Goal: Task Accomplishment & Management: Complete application form

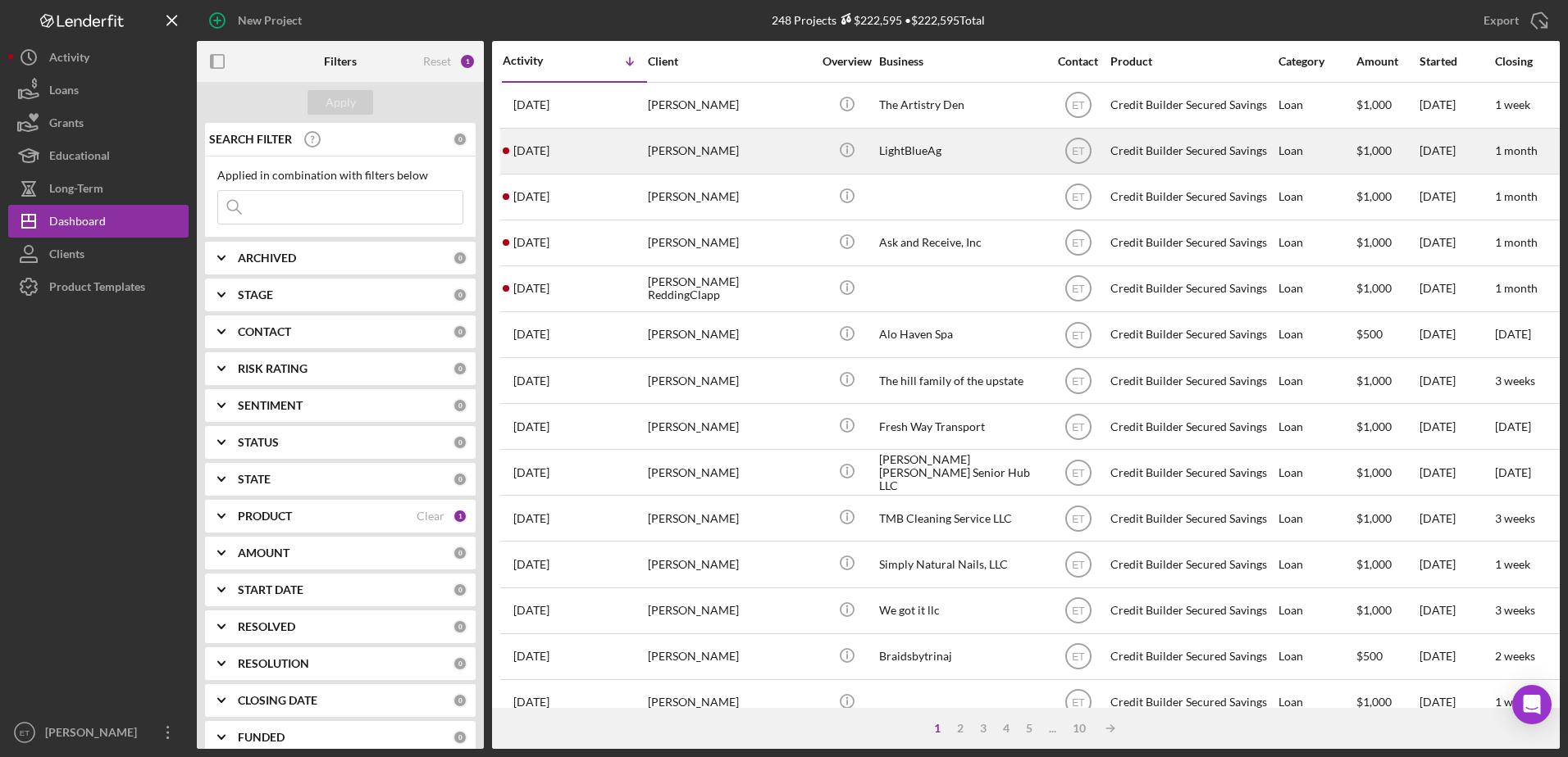
click at [700, 152] on div "[PERSON_NAME]" at bounding box center [730, 151] width 164 height 43
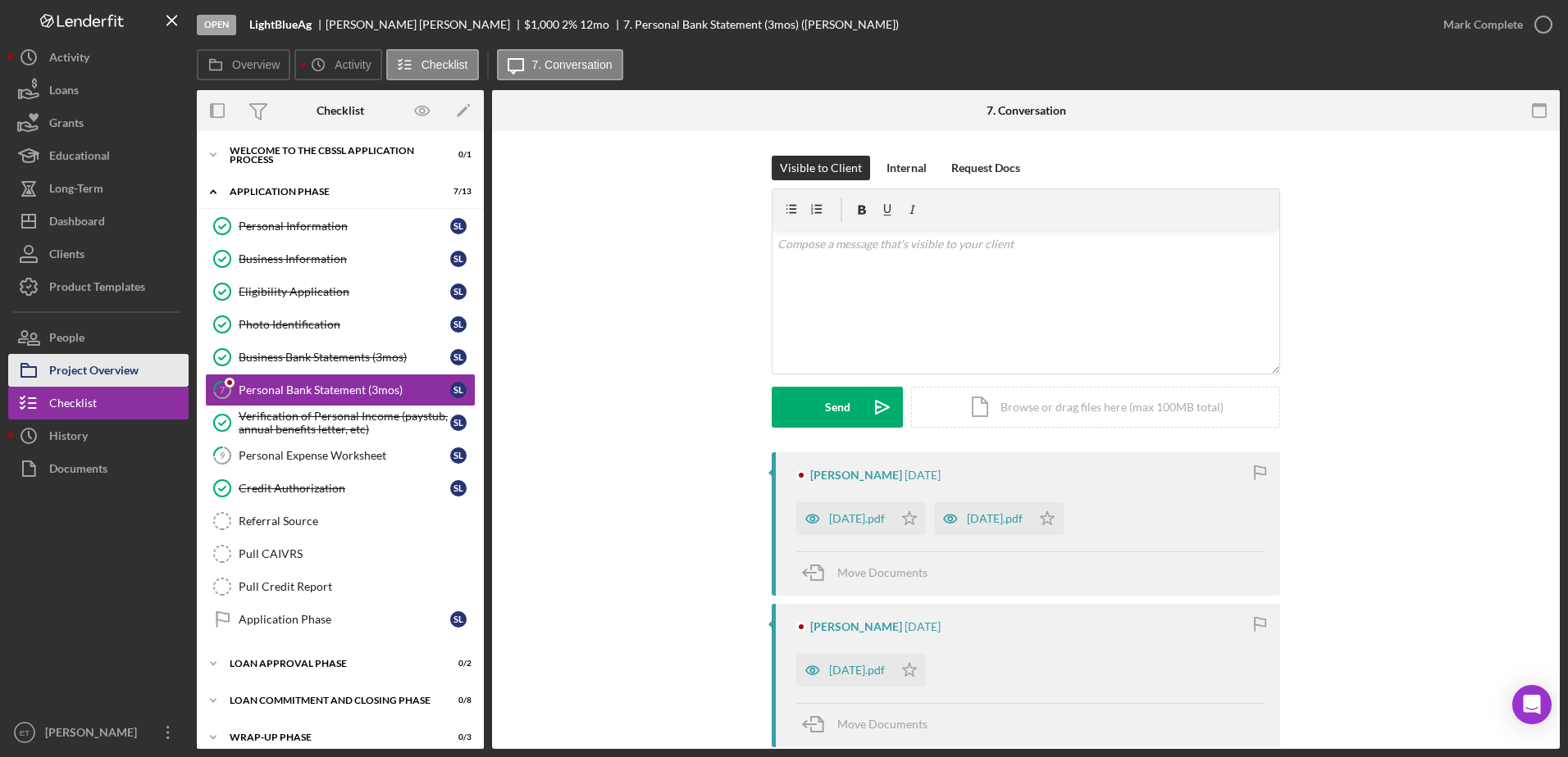
click at [80, 369] on div "Project Overview" at bounding box center [94, 372] width 90 height 36
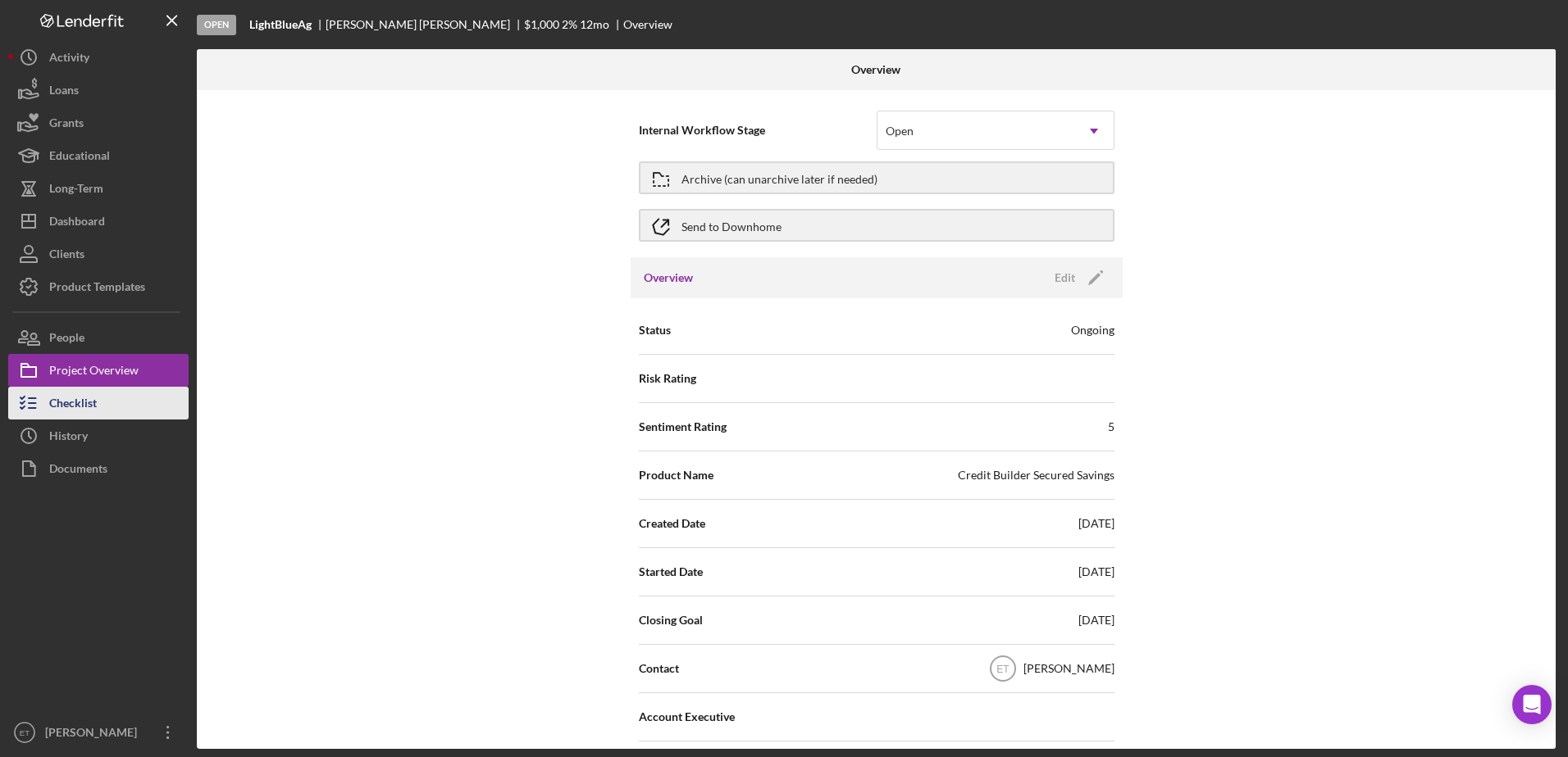
click at [74, 403] on div "Checklist" at bounding box center [72, 405] width 47 height 36
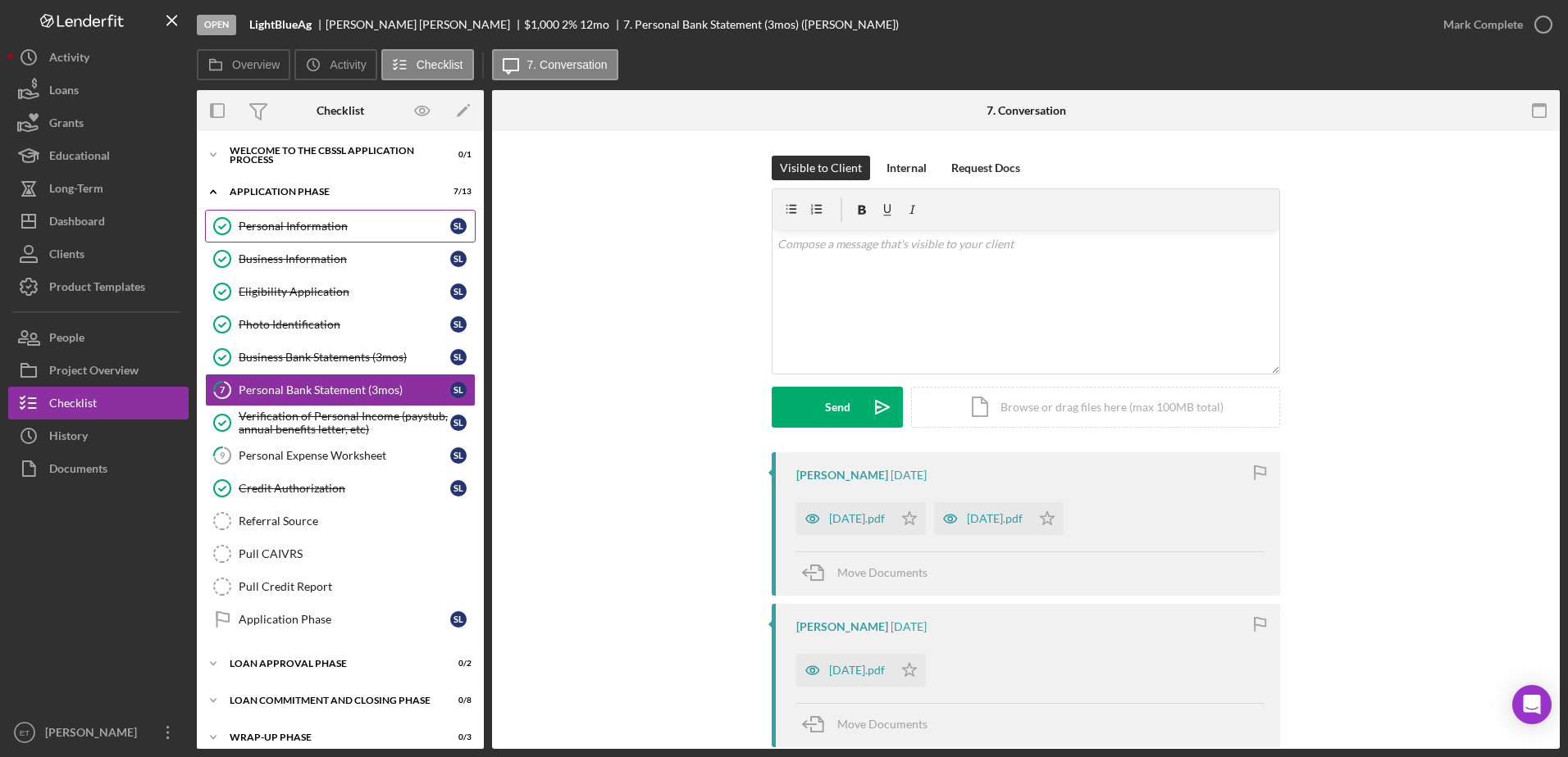
click at [293, 221] on div "Personal Information" at bounding box center [344, 226] width 212 height 13
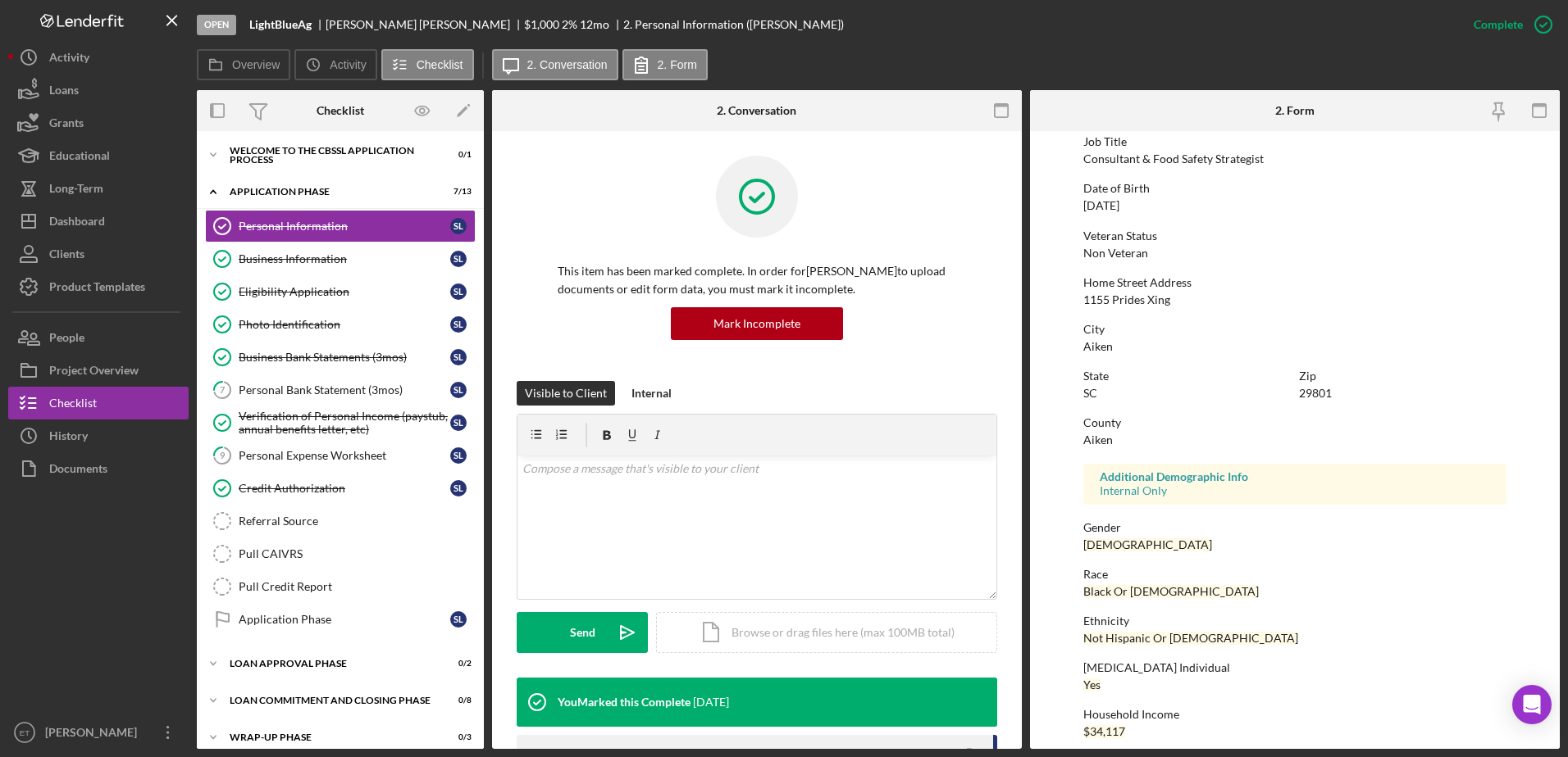
scroll to position [147, 0]
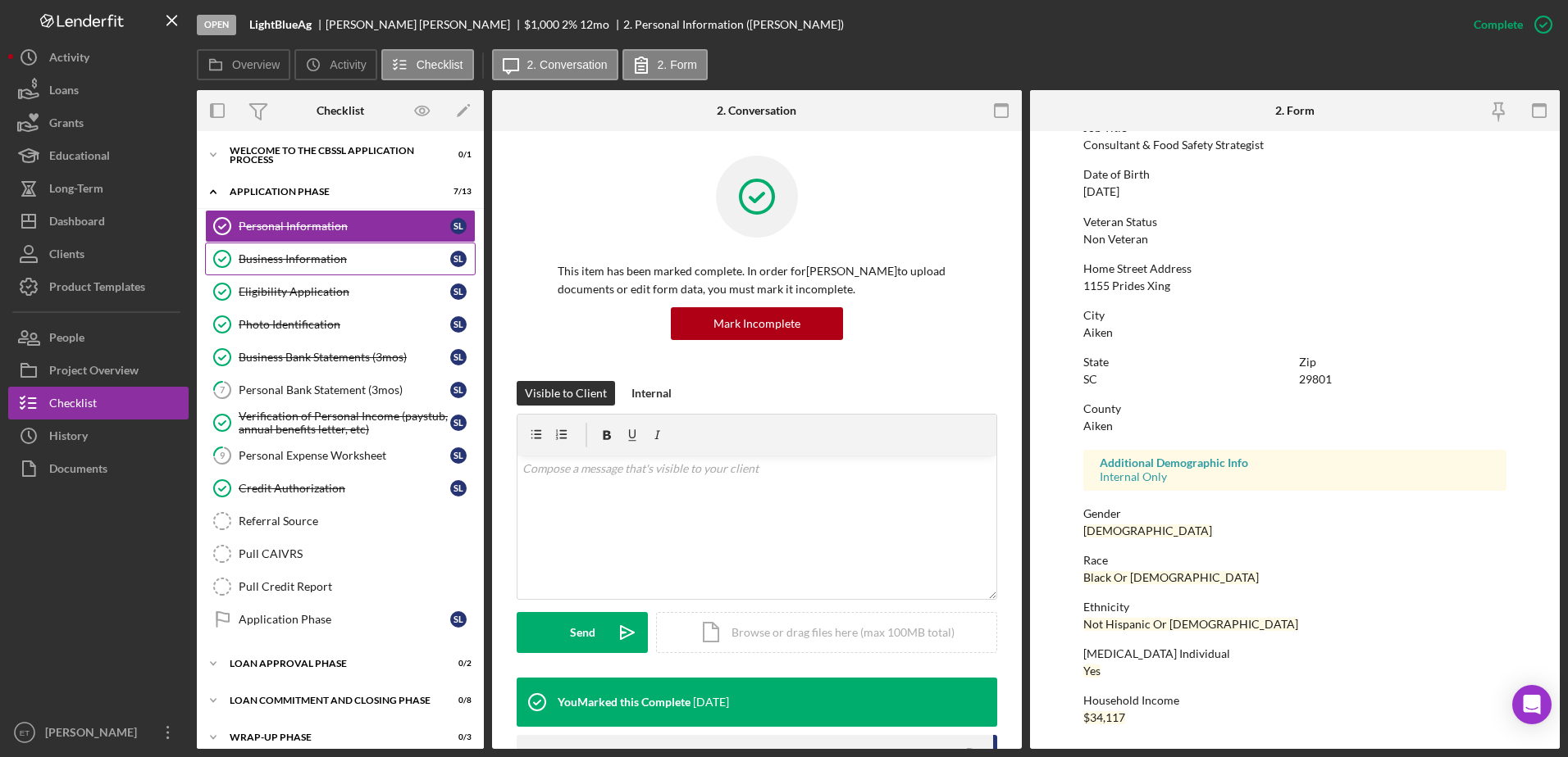
click at [263, 260] on div "Business Information" at bounding box center [344, 259] width 212 height 13
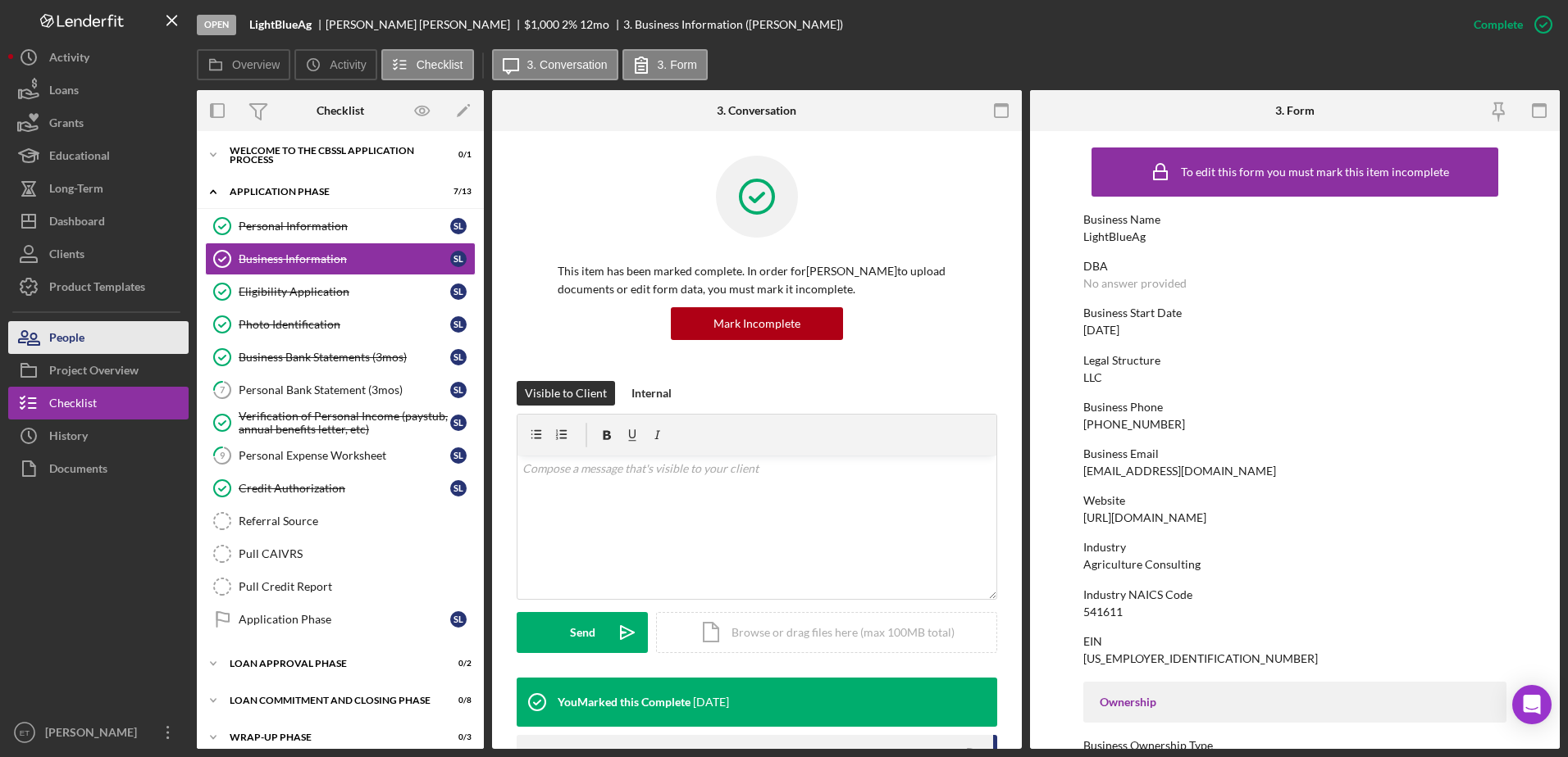
click at [85, 346] on div "People" at bounding box center [66, 339] width 35 height 36
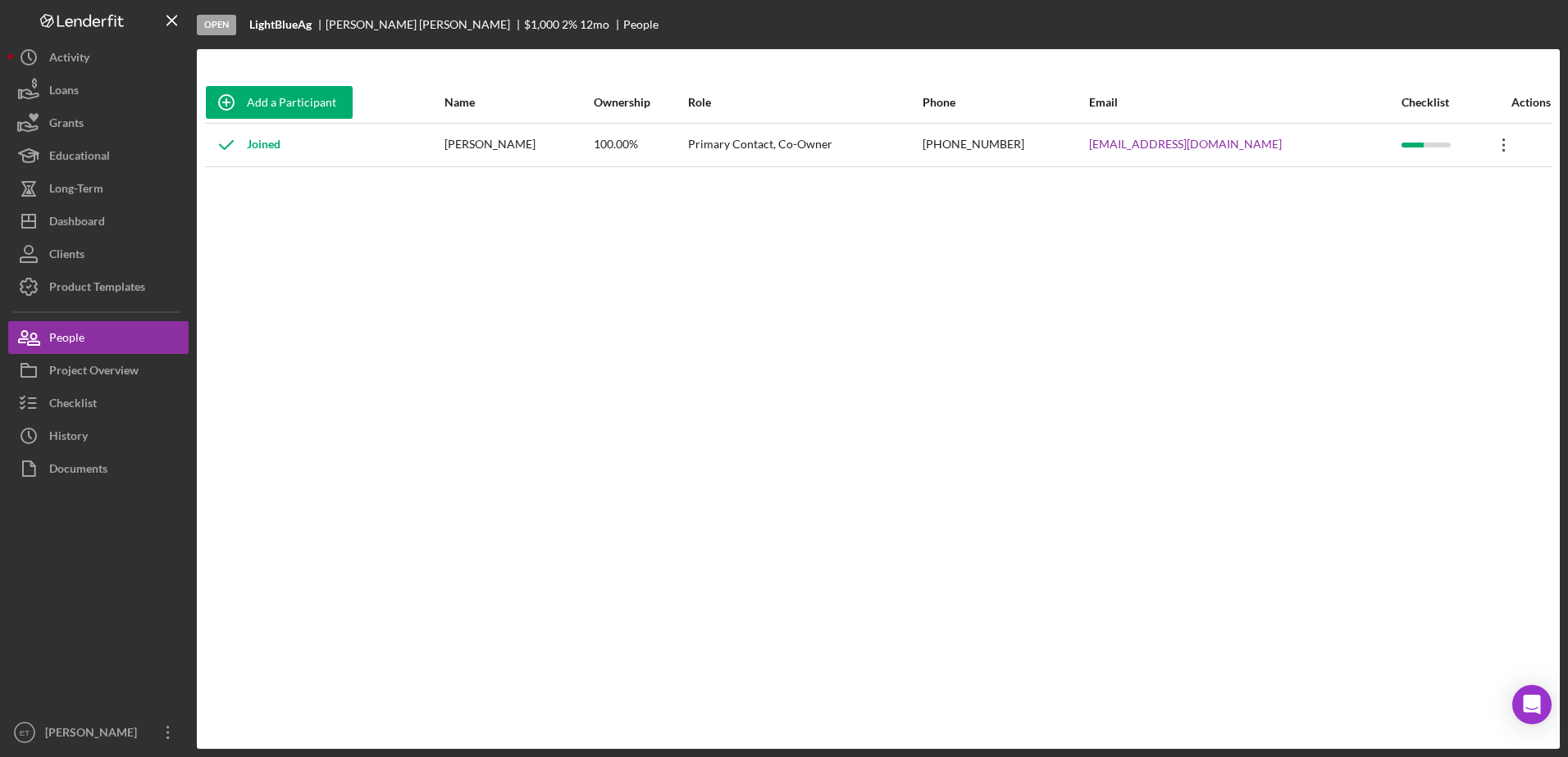
click at [1498, 147] on icon "Icon/Overflow" at bounding box center [1503, 144] width 41 height 41
click at [1380, 192] on div "Icon/Edit Edit" at bounding box center [1423, 188] width 180 height 34
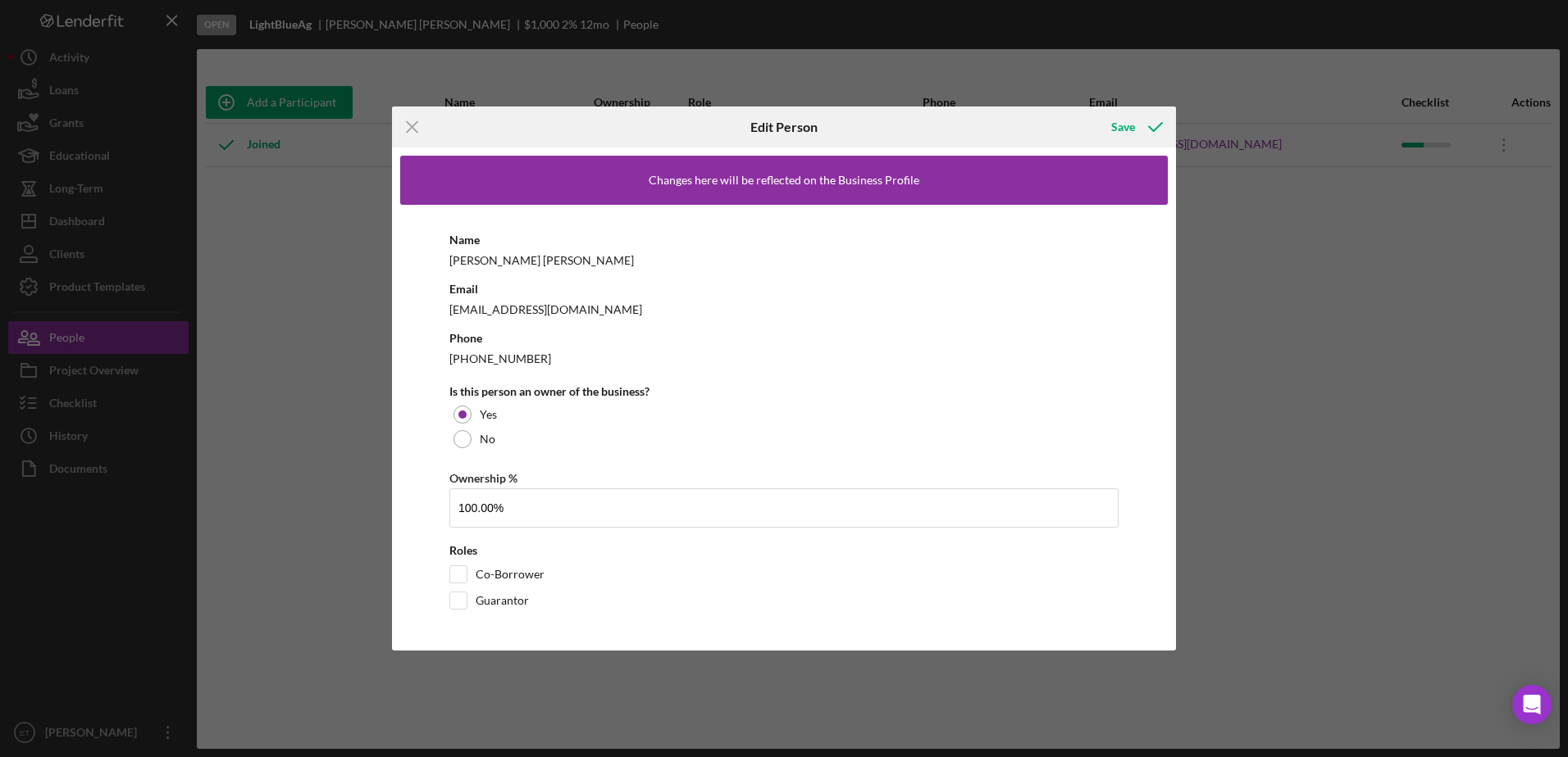
click at [489, 363] on div "(839) 465-3389" at bounding box center [784, 358] width 669 height 21
drag, startPoint x: 489, startPoint y: 363, endPoint x: 407, endPoint y: 124, distance: 252.7
click at [407, 124] on icon "Icon/Menu Close" at bounding box center [411, 126] width 41 height 41
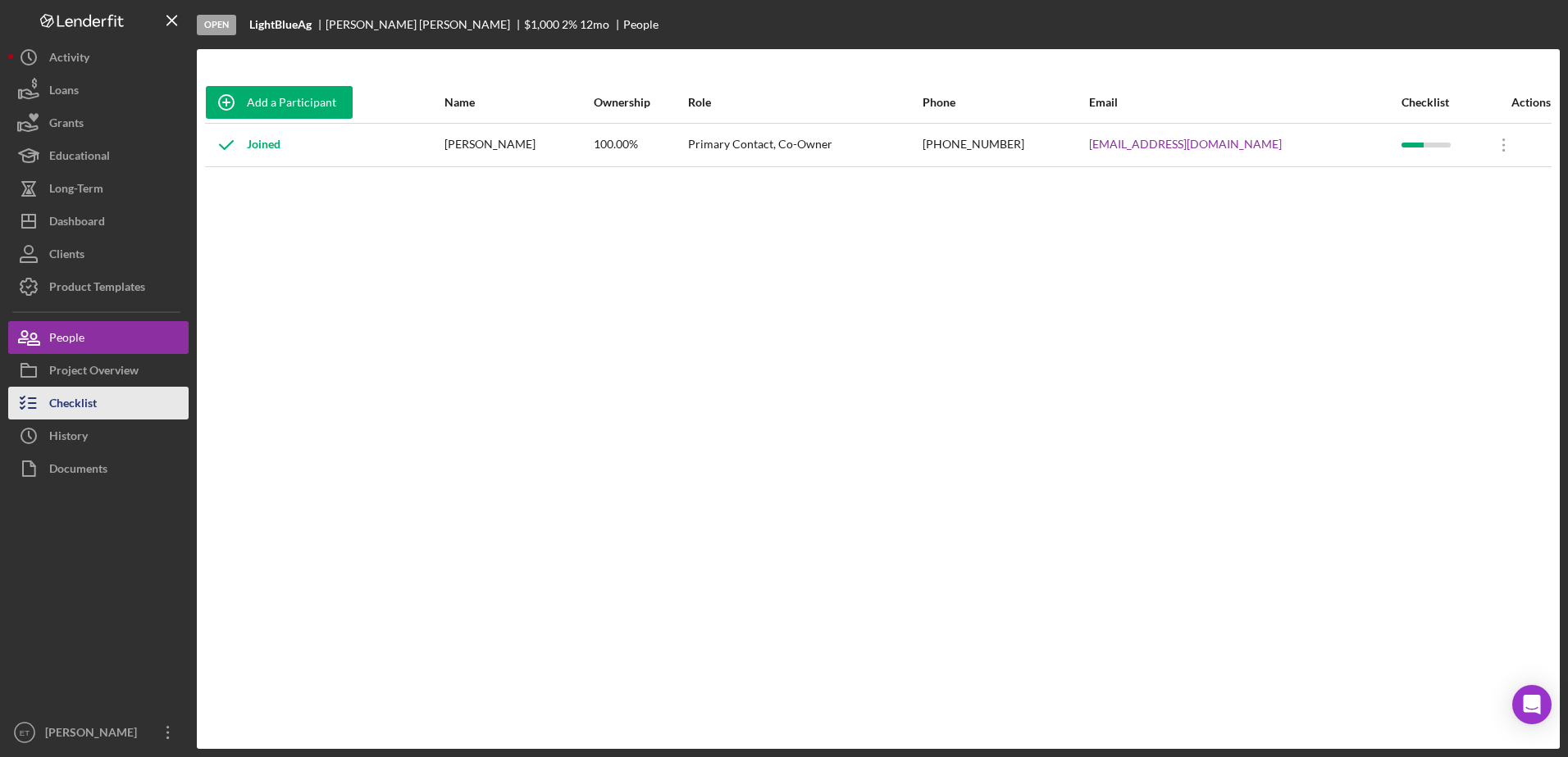
click at [69, 409] on div "Checklist" at bounding box center [72, 405] width 47 height 36
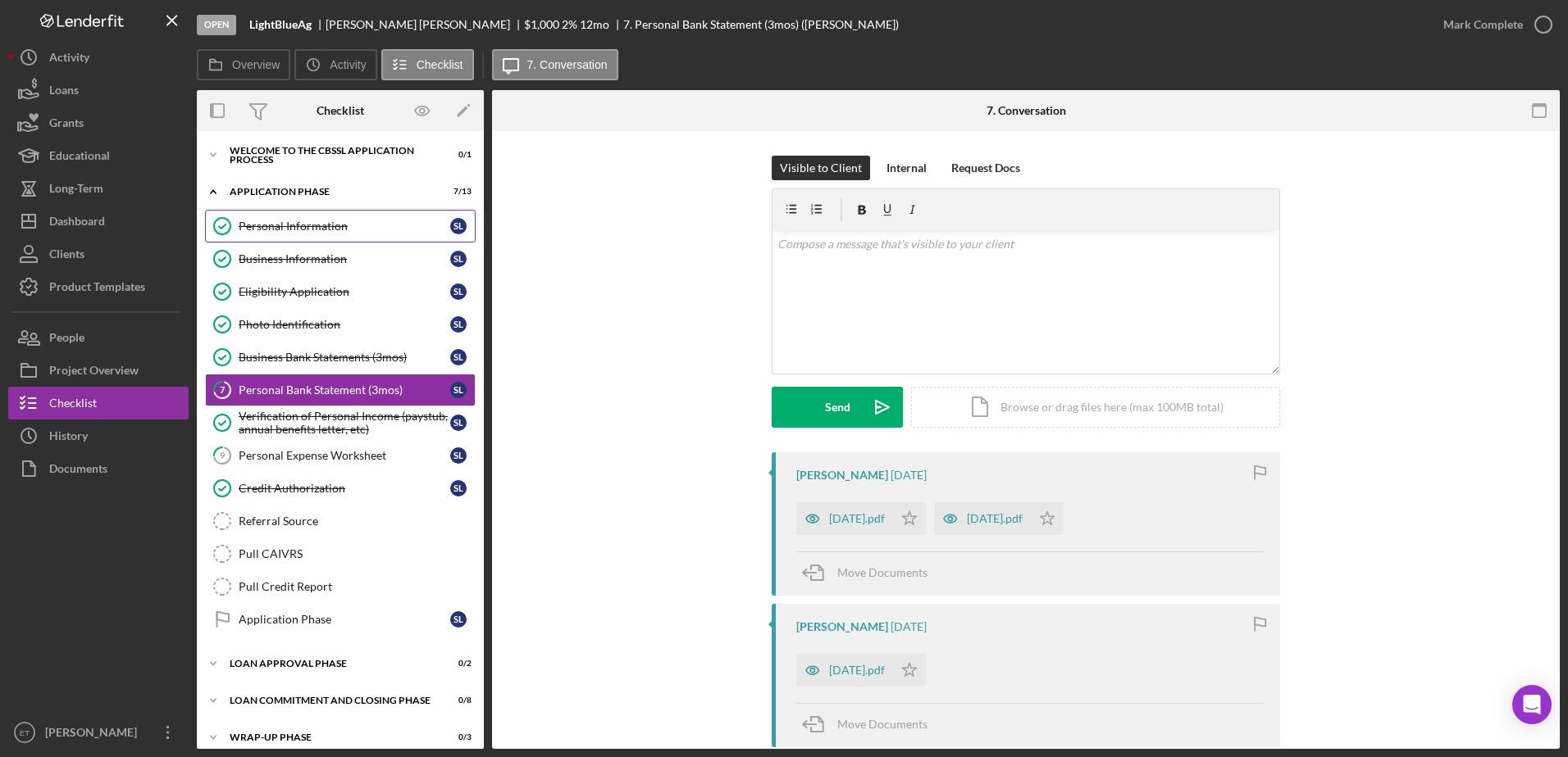
click at [281, 235] on link "Personal Information Personal Information S L" at bounding box center [340, 226] width 270 height 33
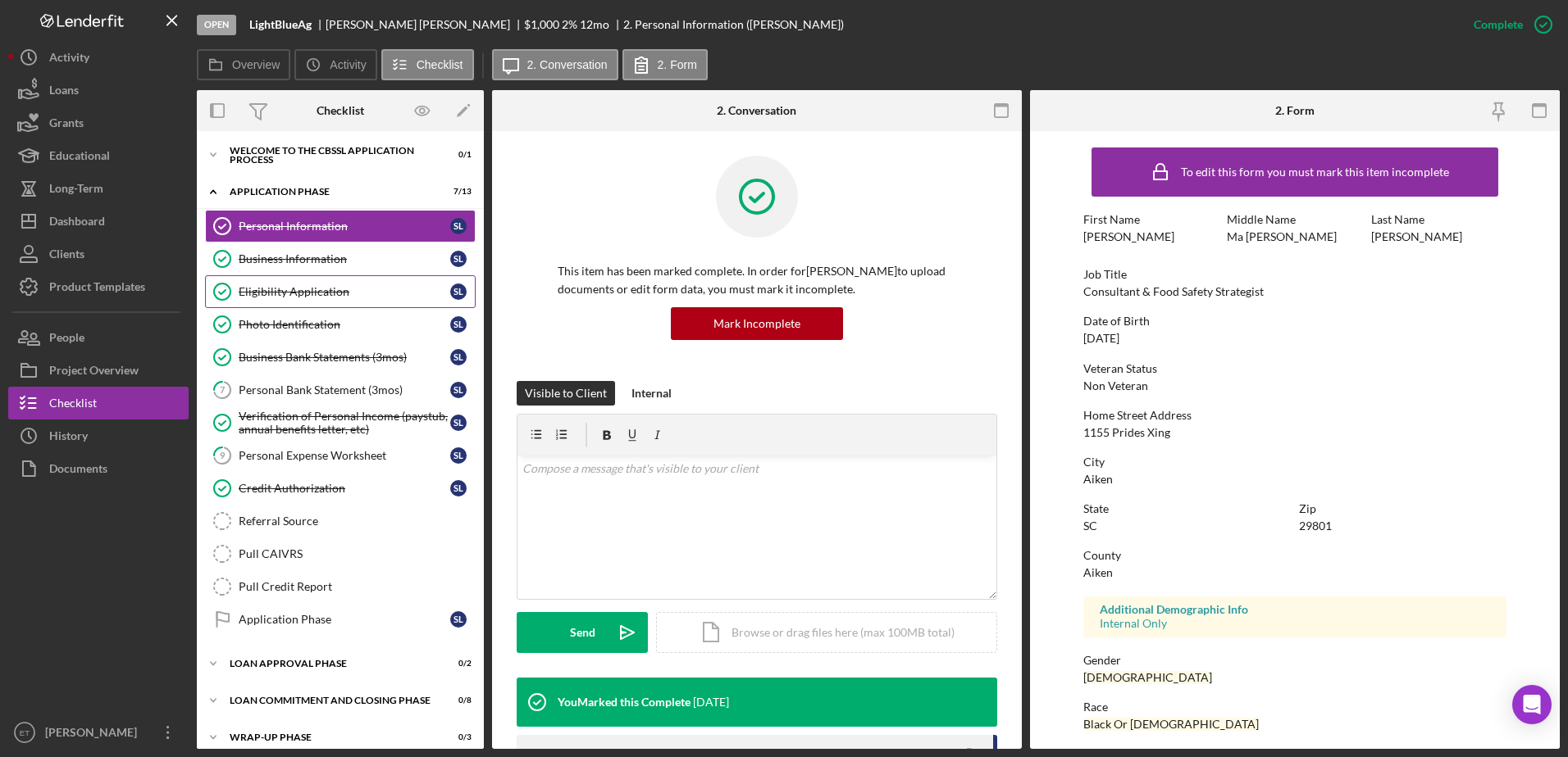
click at [301, 294] on div "Eligibility Application" at bounding box center [344, 292] width 212 height 13
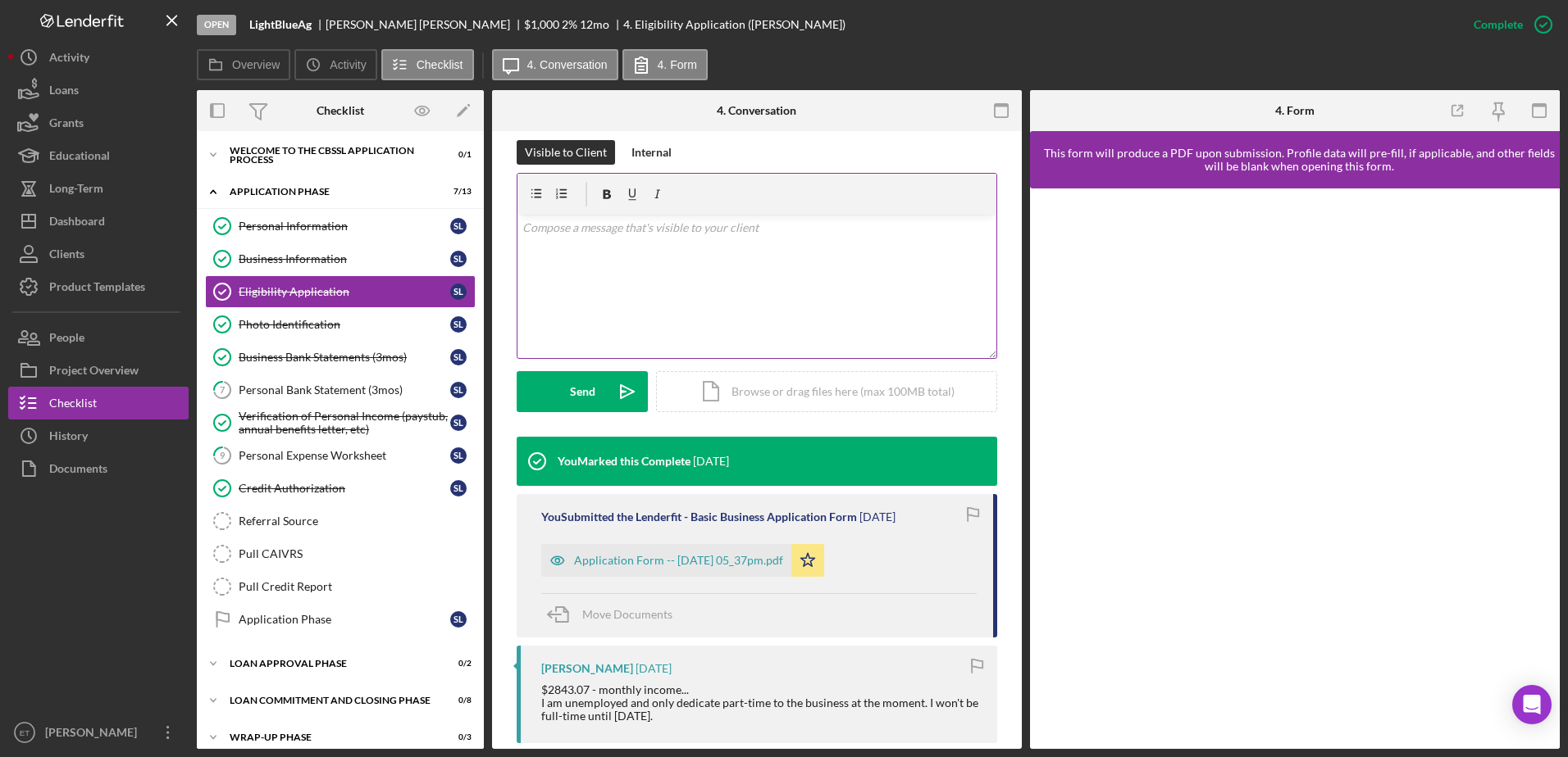
scroll to position [242, 0]
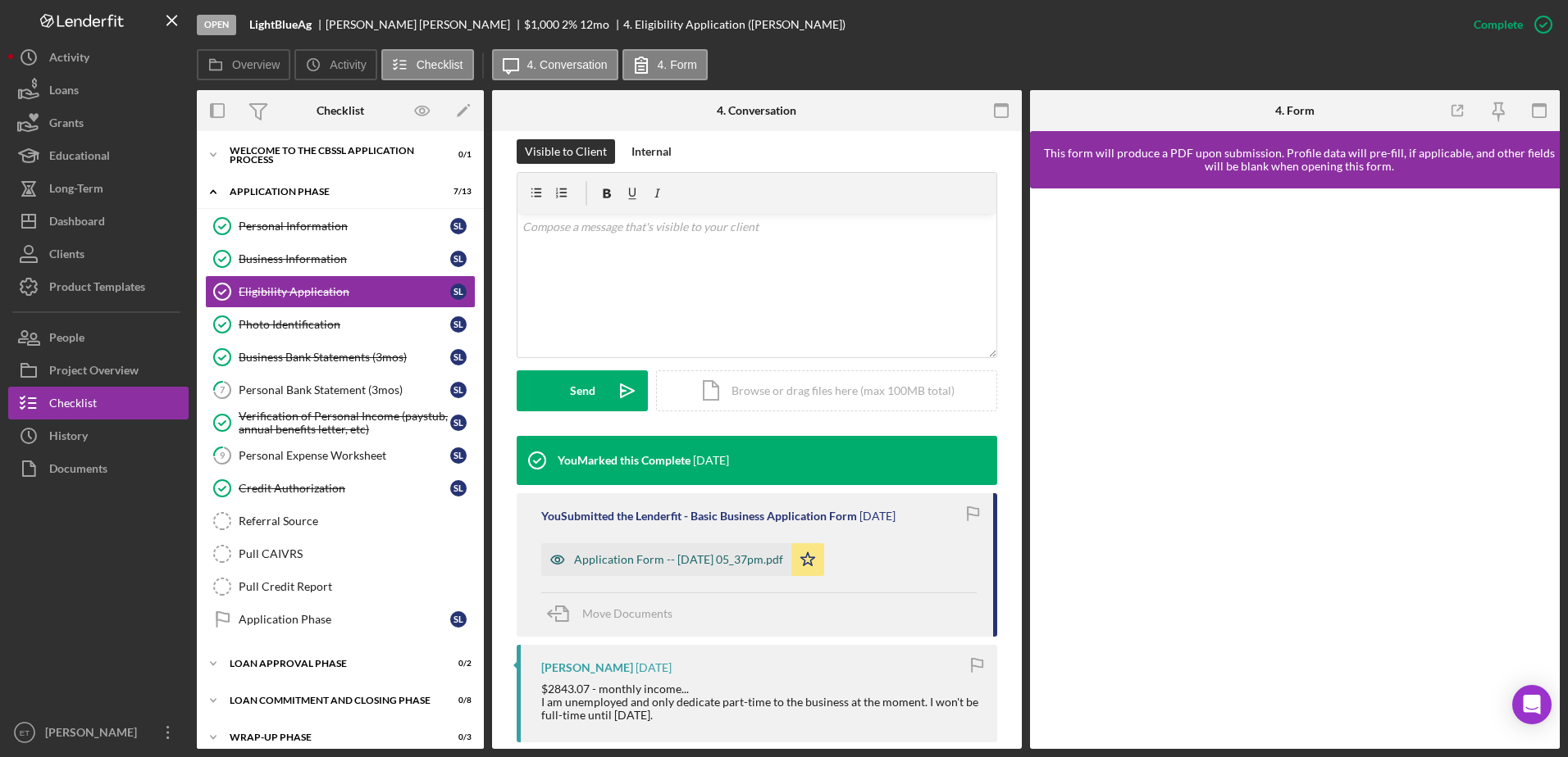
click at [556, 561] on icon "button" at bounding box center [557, 559] width 4 height 4
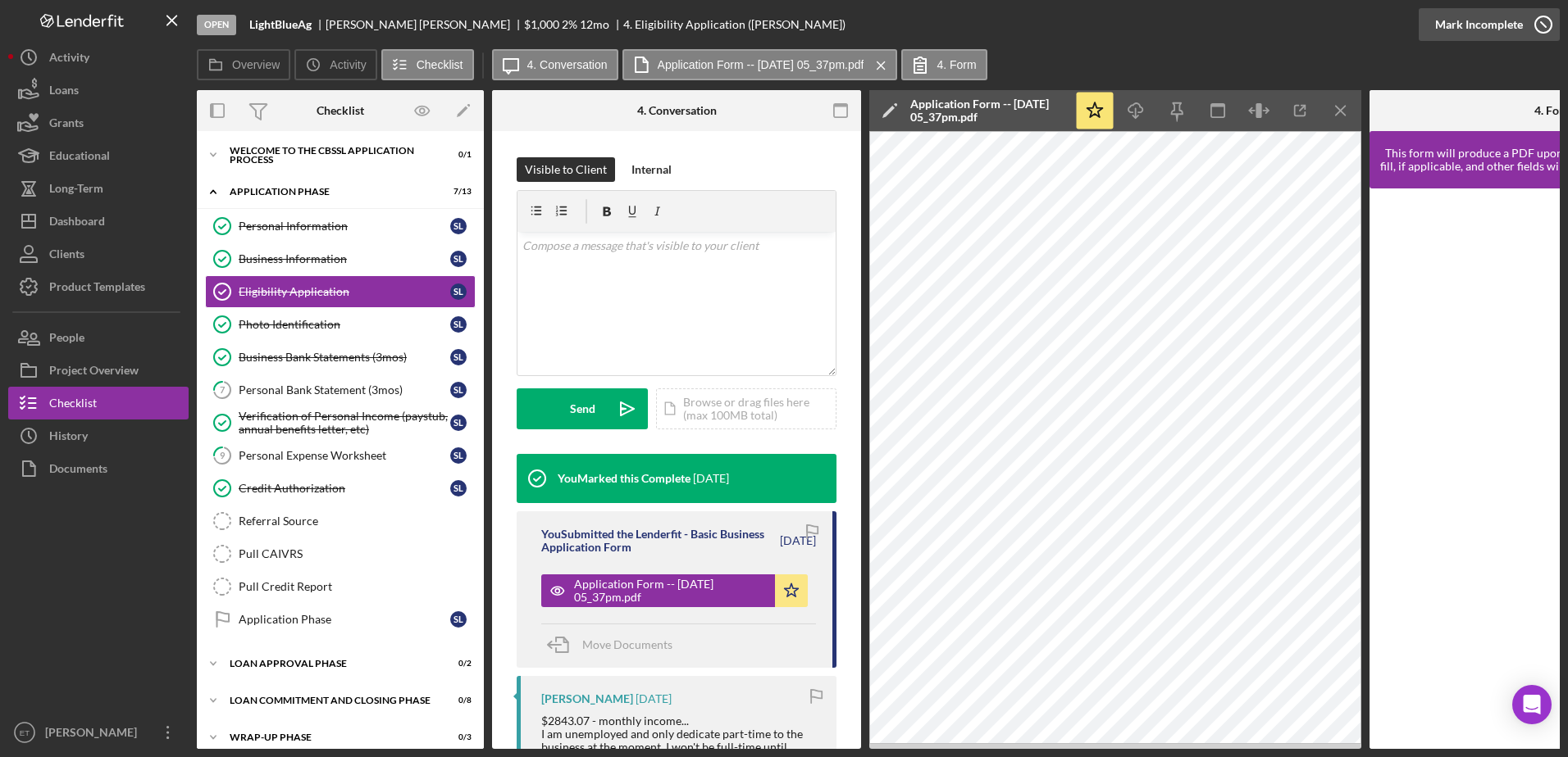
click at [1547, 21] on icon "button" at bounding box center [1542, 24] width 41 height 41
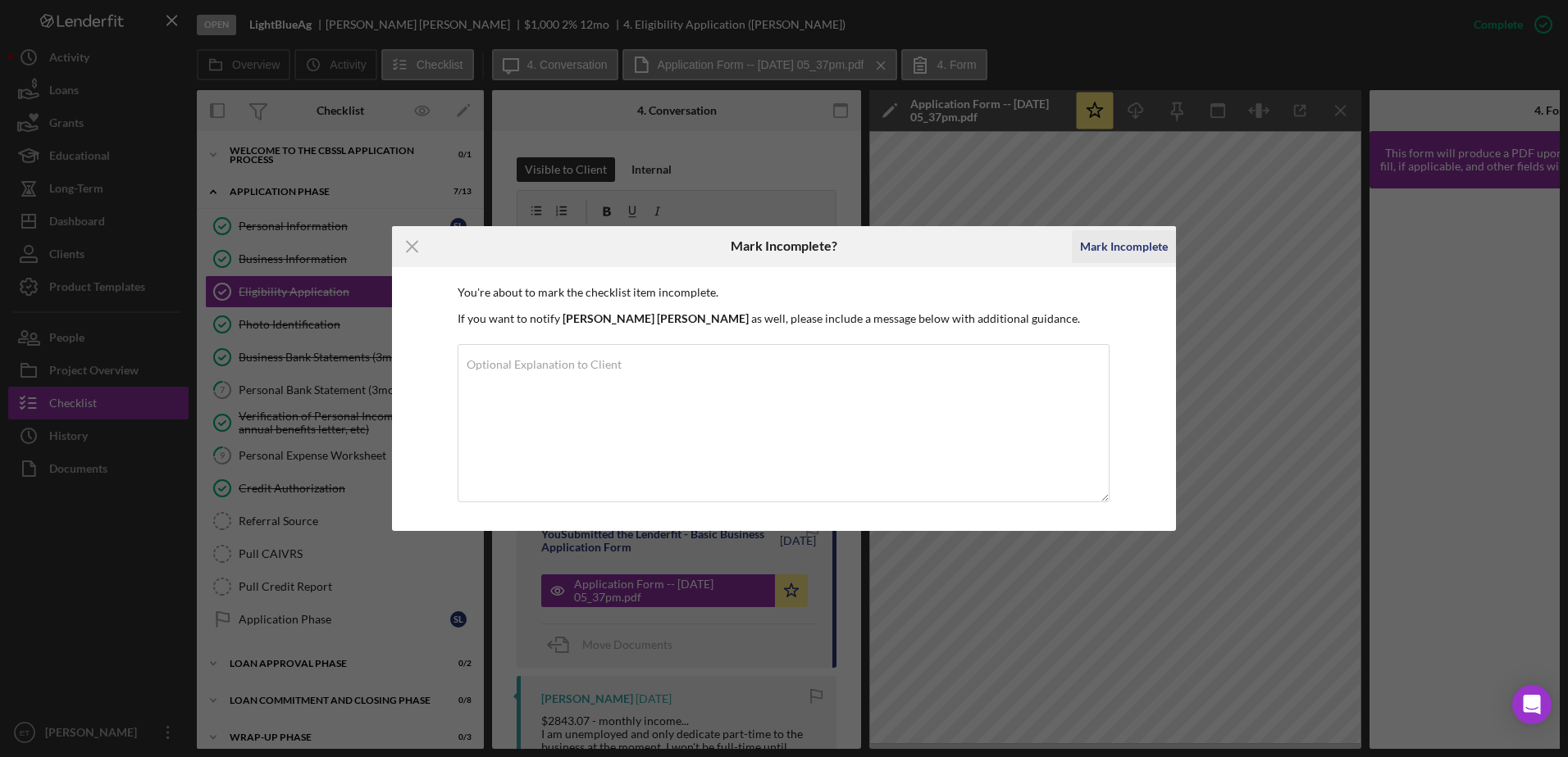
click at [1136, 250] on div "Mark Incomplete" at bounding box center [1124, 247] width 88 height 33
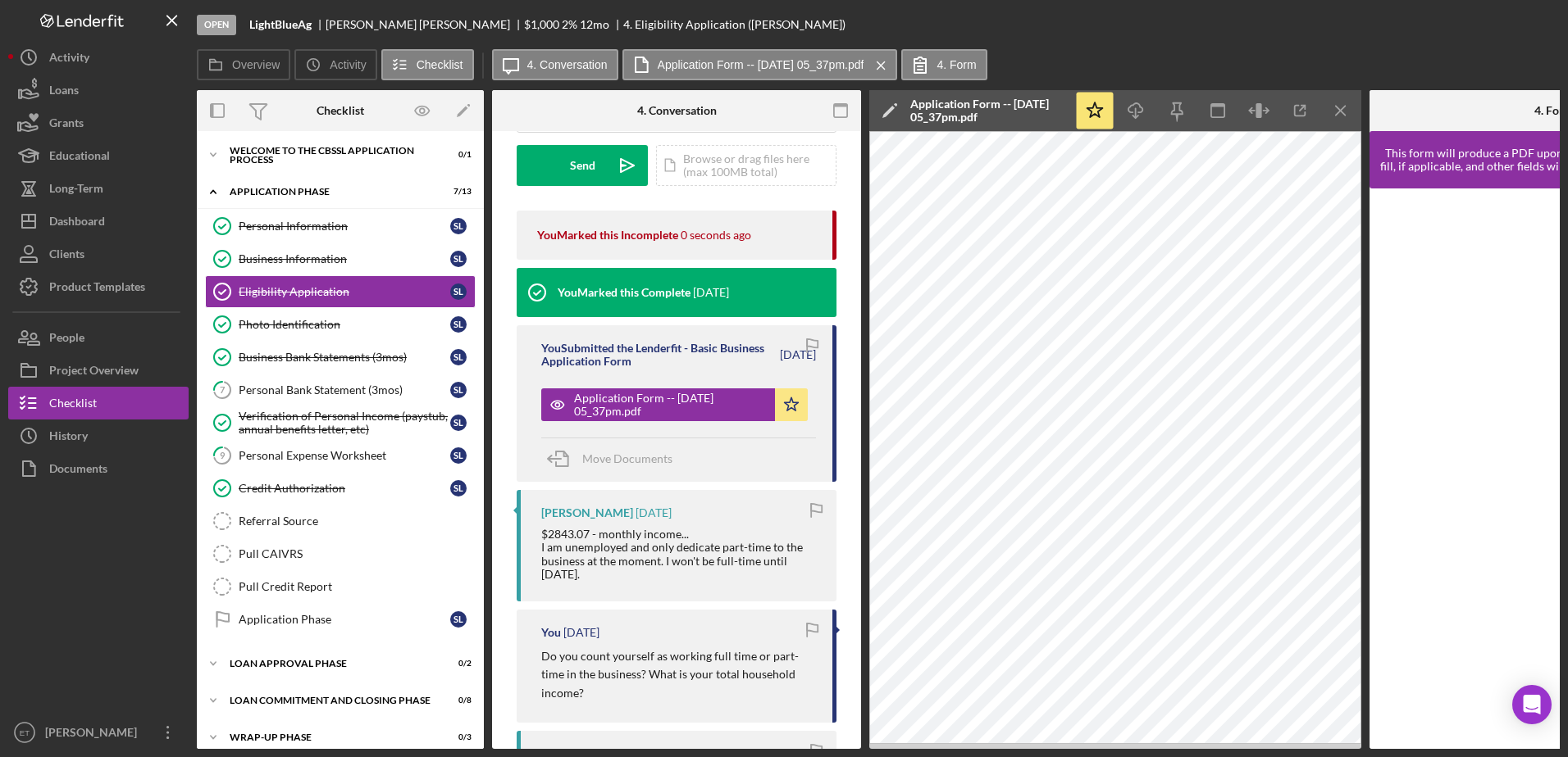
scroll to position [0, 0]
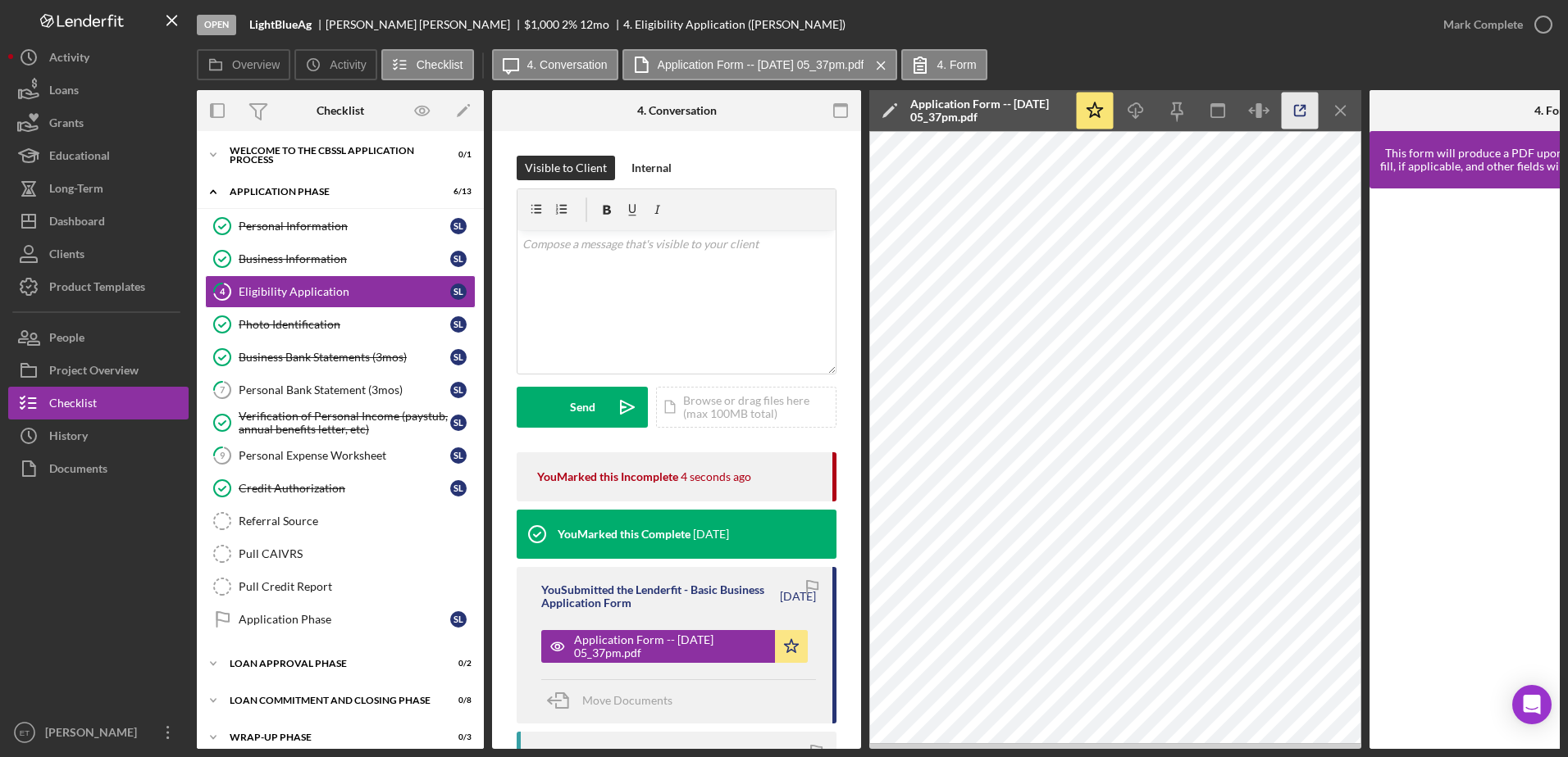
click at [1299, 109] on icon "button" at bounding box center [1300, 111] width 37 height 36
click at [101, 371] on div "Project Overview" at bounding box center [94, 372] width 90 height 36
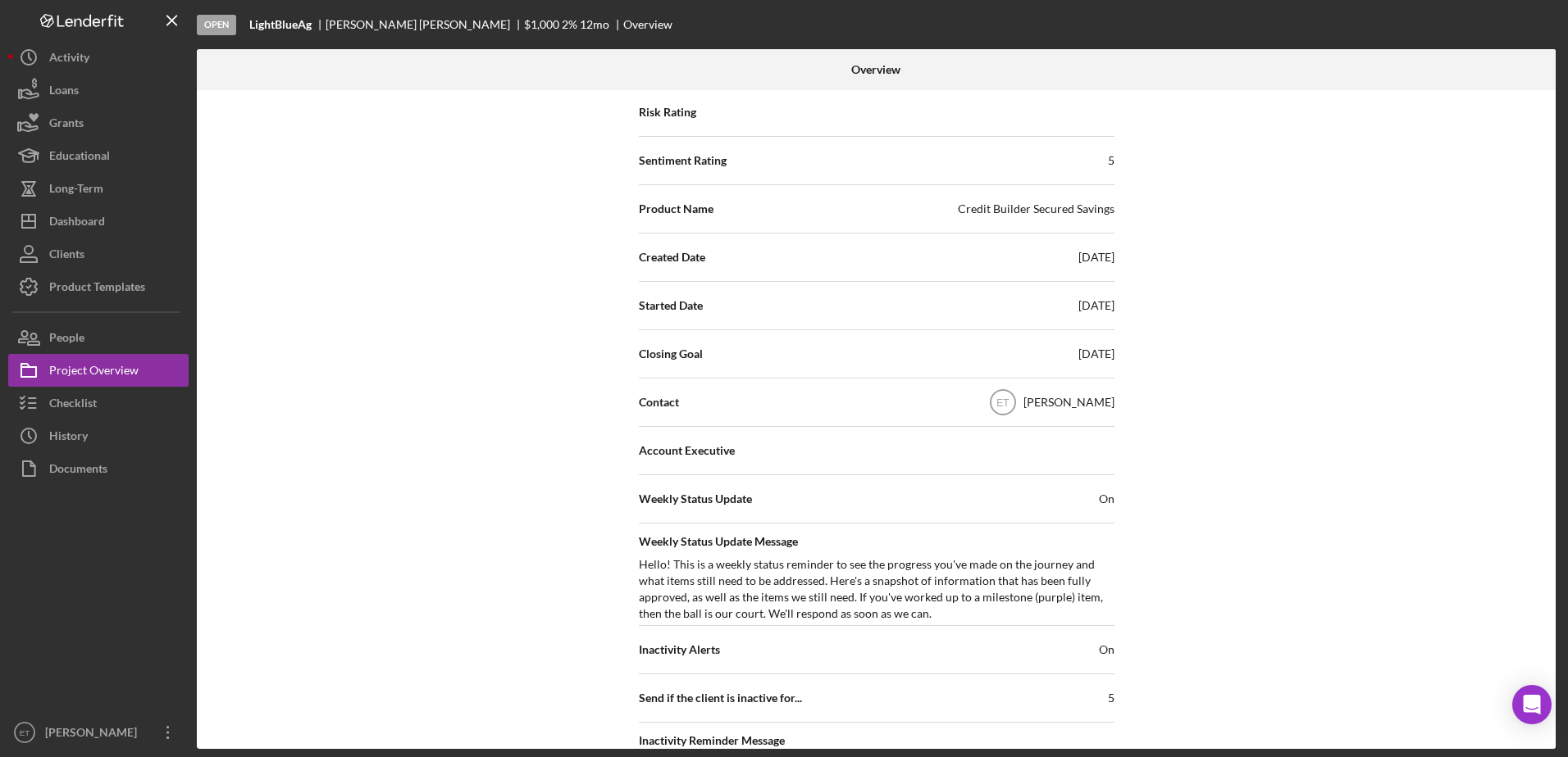
scroll to position [267, 0]
click at [58, 333] on div "People" at bounding box center [66, 339] width 35 height 36
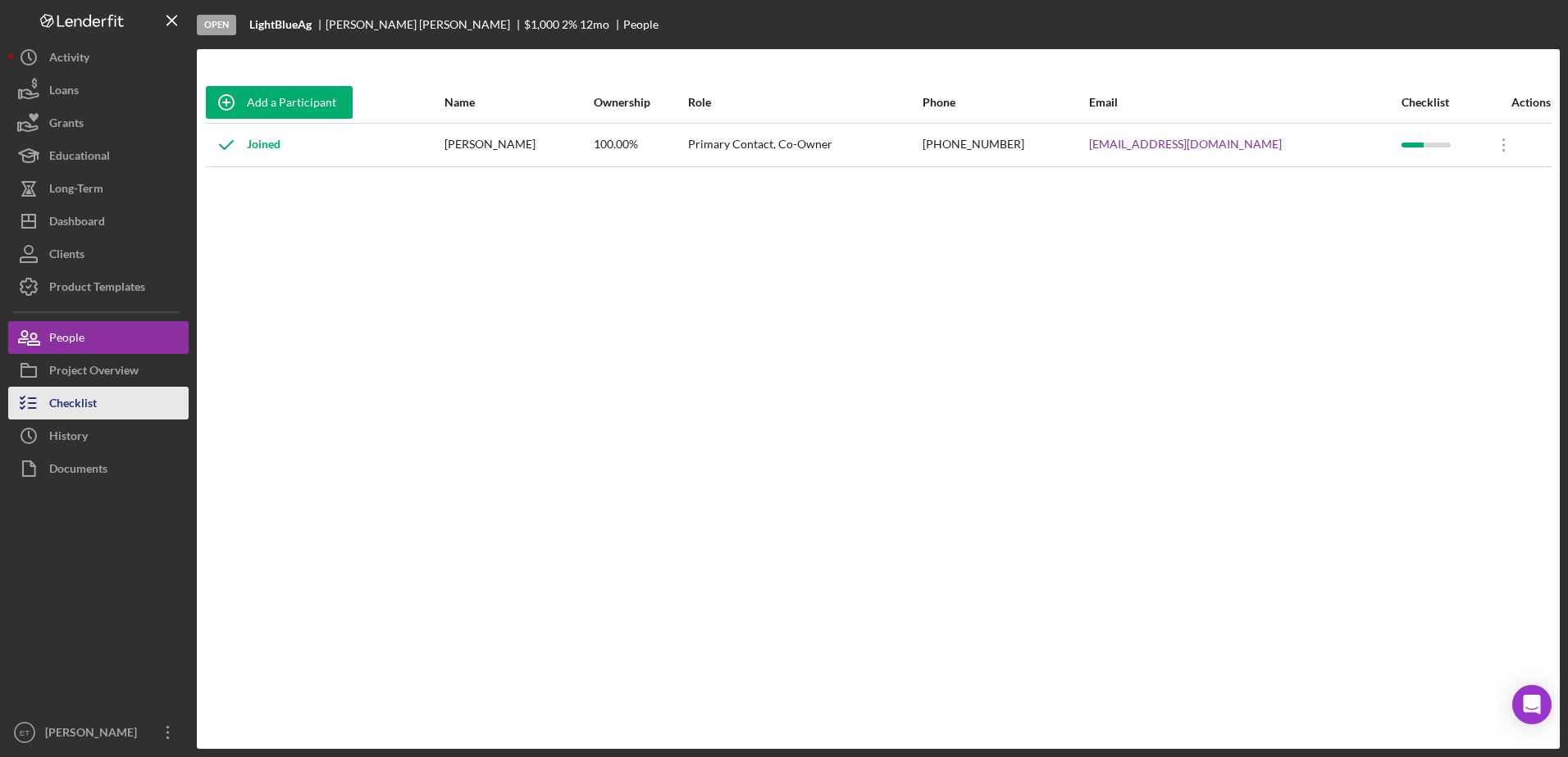
click at [90, 396] on div "Checklist" at bounding box center [72, 405] width 47 height 36
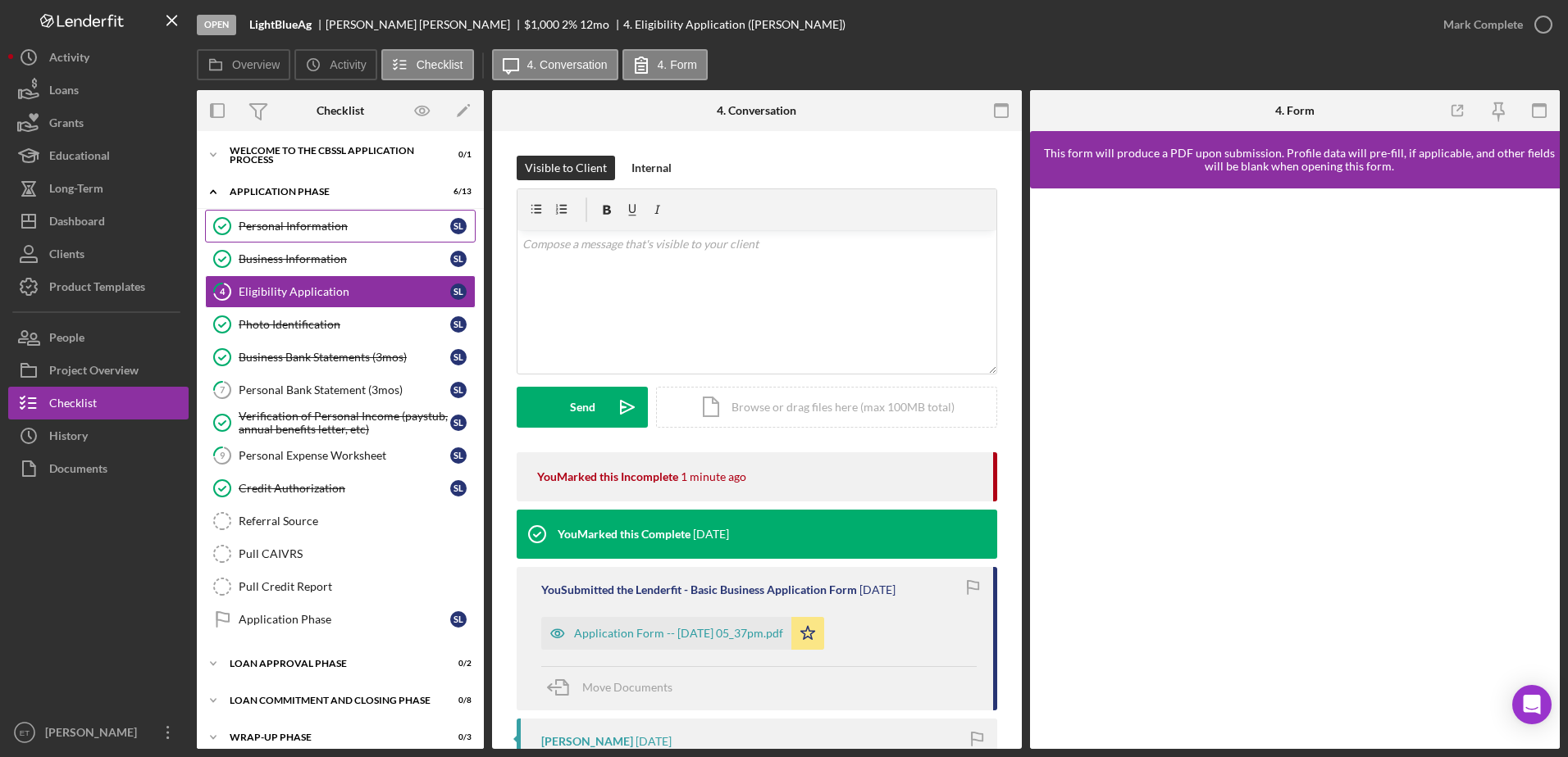
click at [299, 228] on div "Personal Information" at bounding box center [344, 226] width 212 height 13
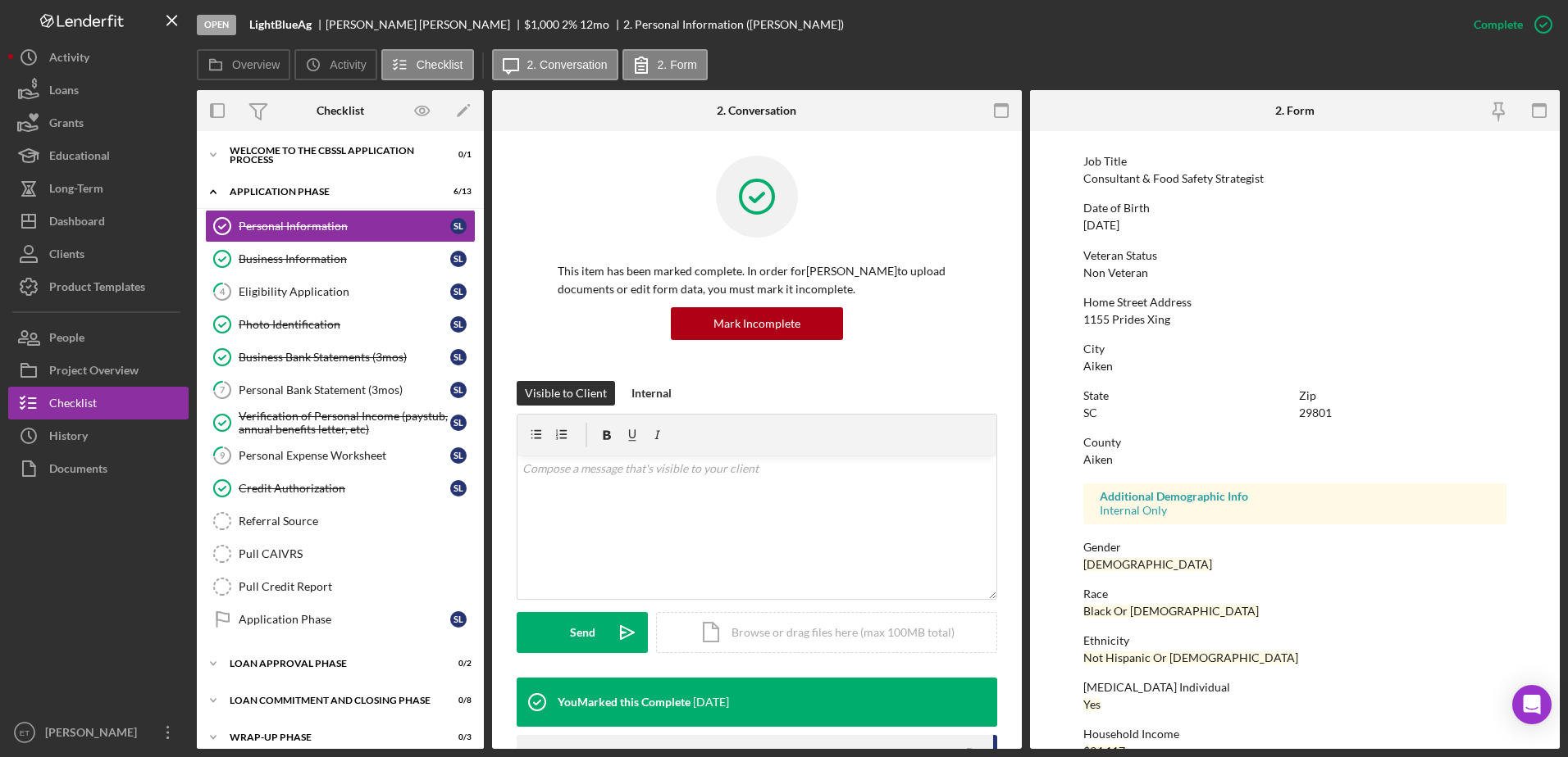
scroll to position [147, 0]
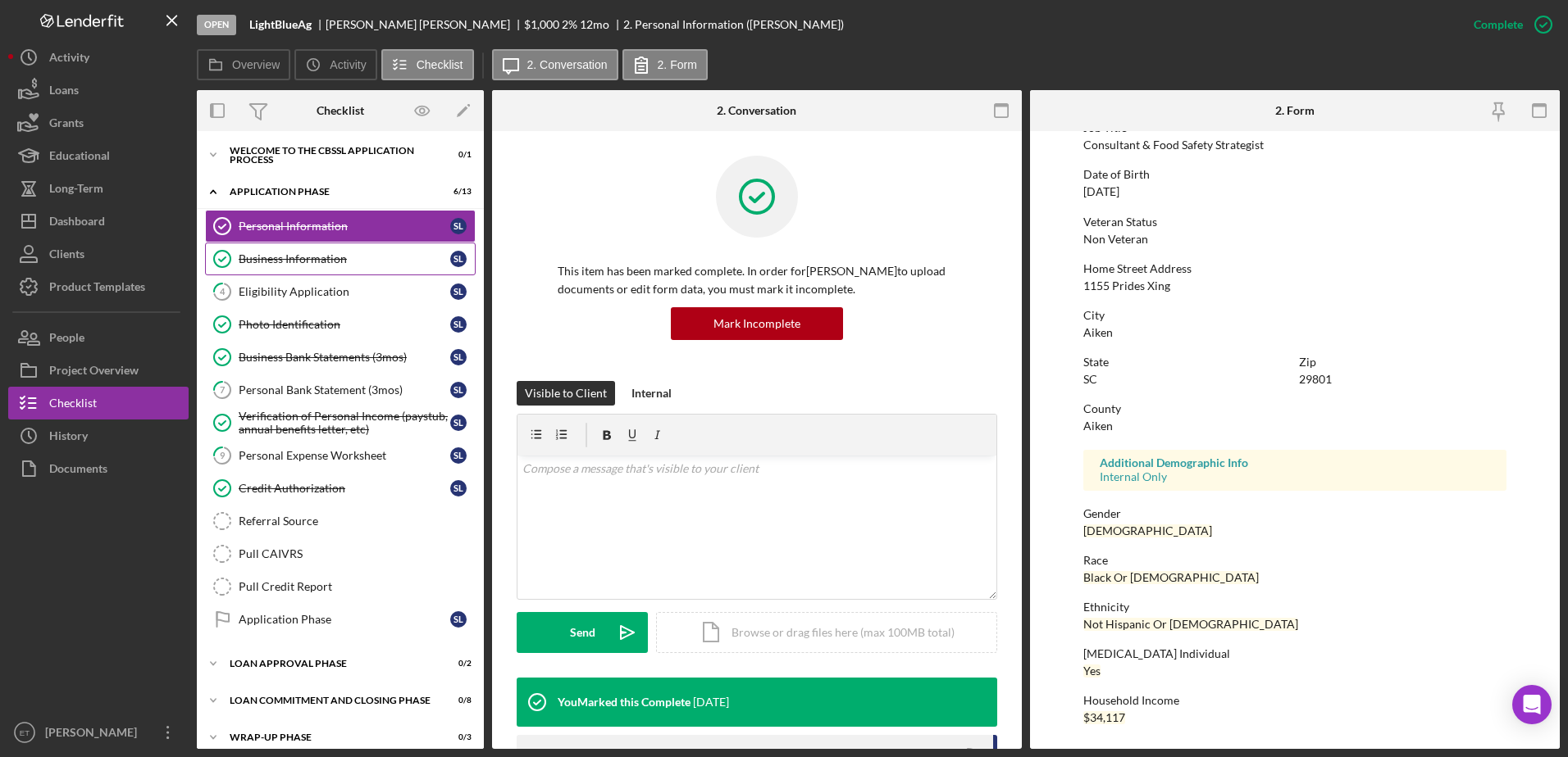
click at [263, 259] on div "Business Information" at bounding box center [344, 259] width 212 height 13
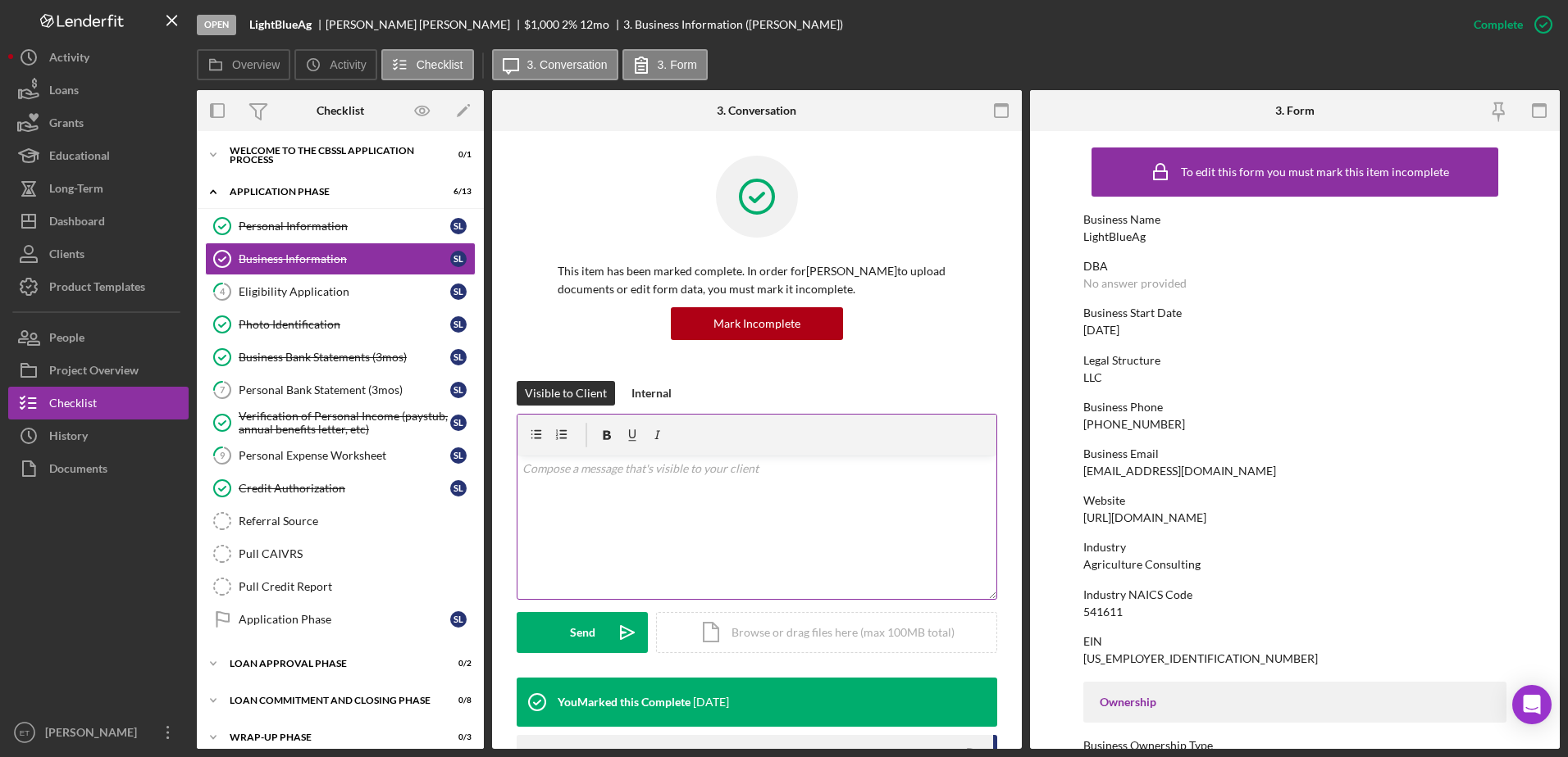
click at [833, 484] on div "v Color teal Color pink Remove color Add row above Add row below Add column bef…" at bounding box center [757, 527] width 479 height 143
click at [584, 633] on div "Send" at bounding box center [582, 632] width 26 height 41
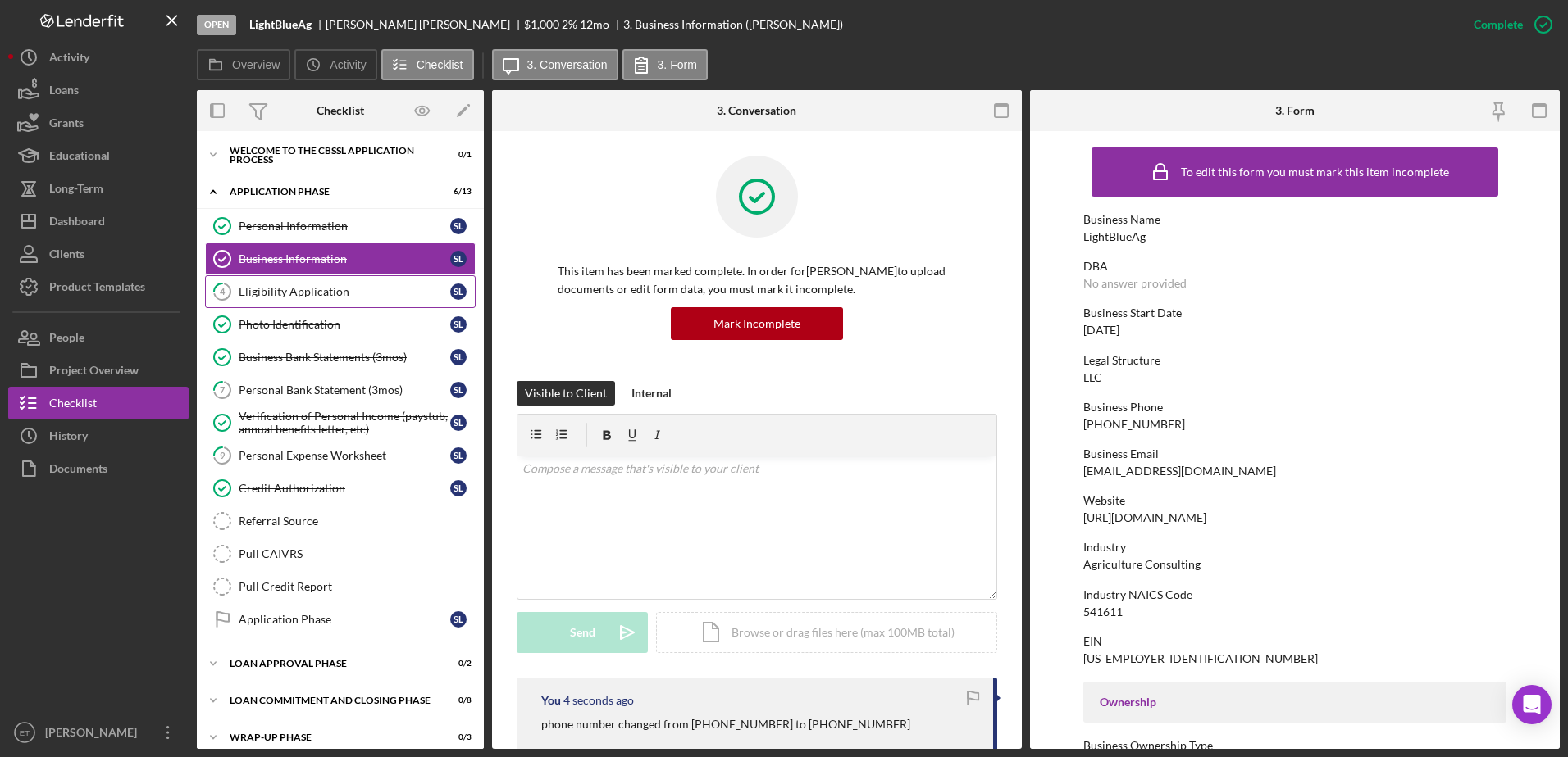
click at [270, 294] on div "Eligibility Application" at bounding box center [344, 292] width 212 height 13
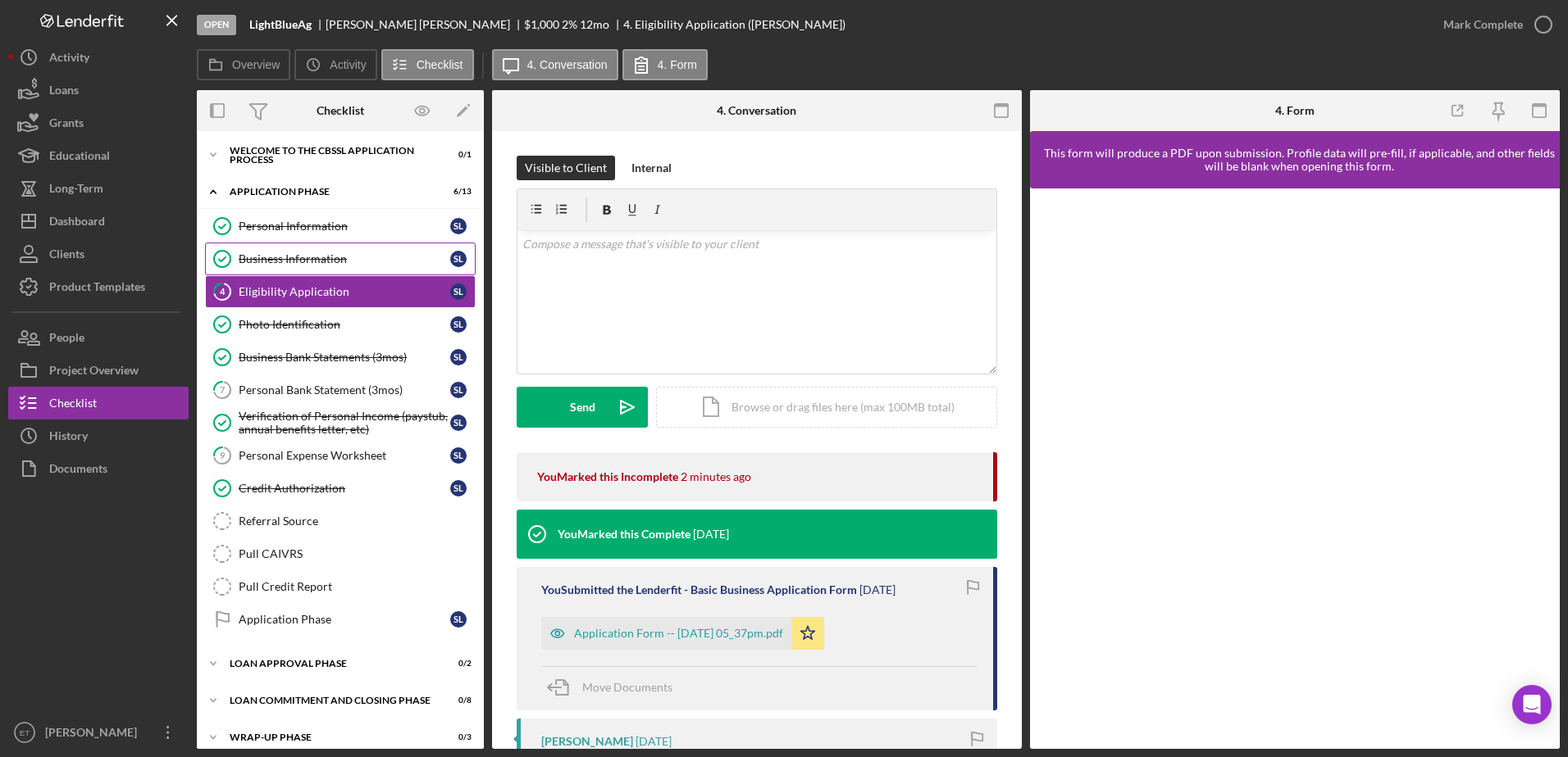
click at [252, 259] on div "Business Information" at bounding box center [344, 259] width 212 height 13
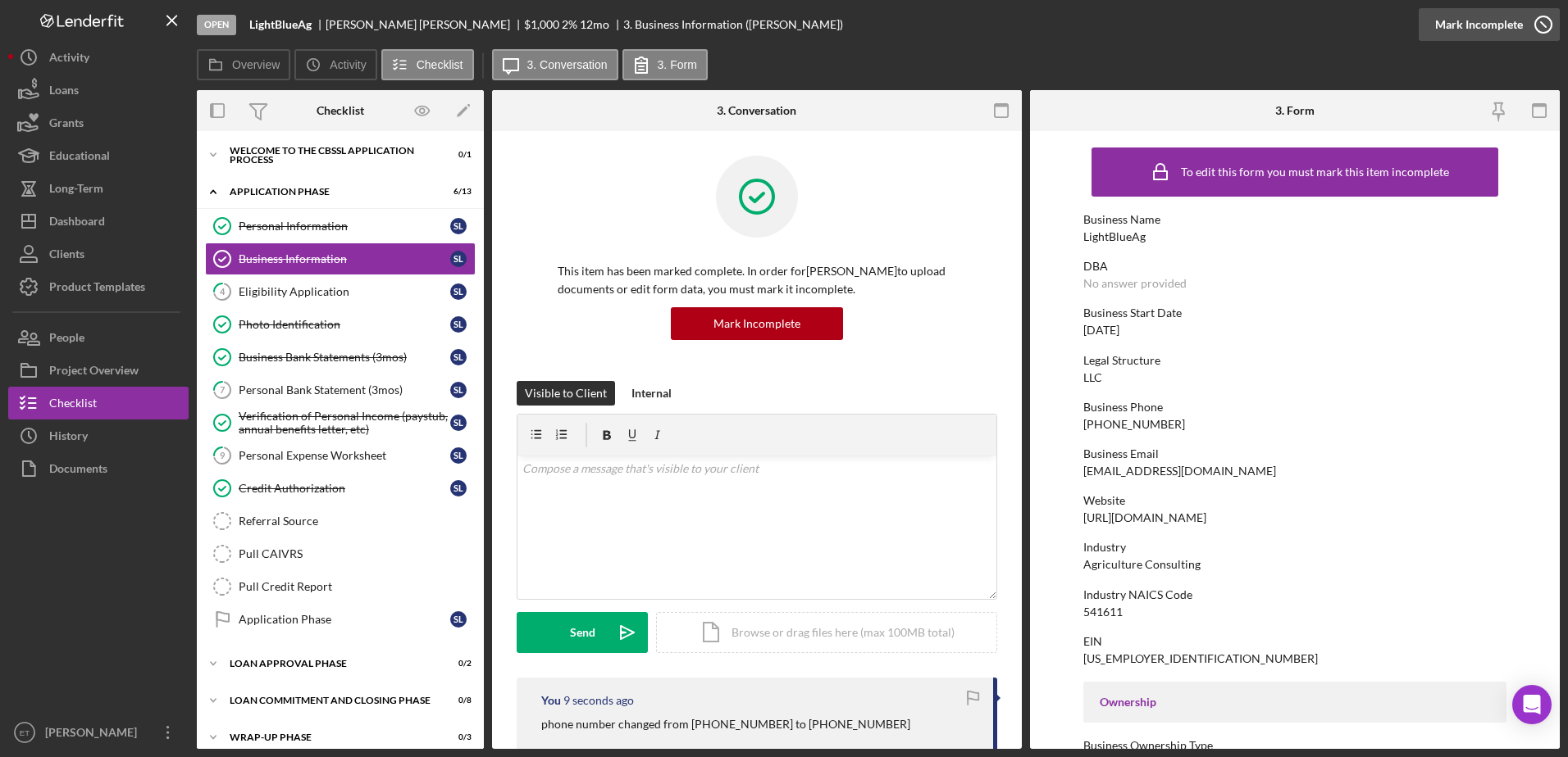
click at [1545, 30] on icon "button" at bounding box center [1542, 24] width 41 height 41
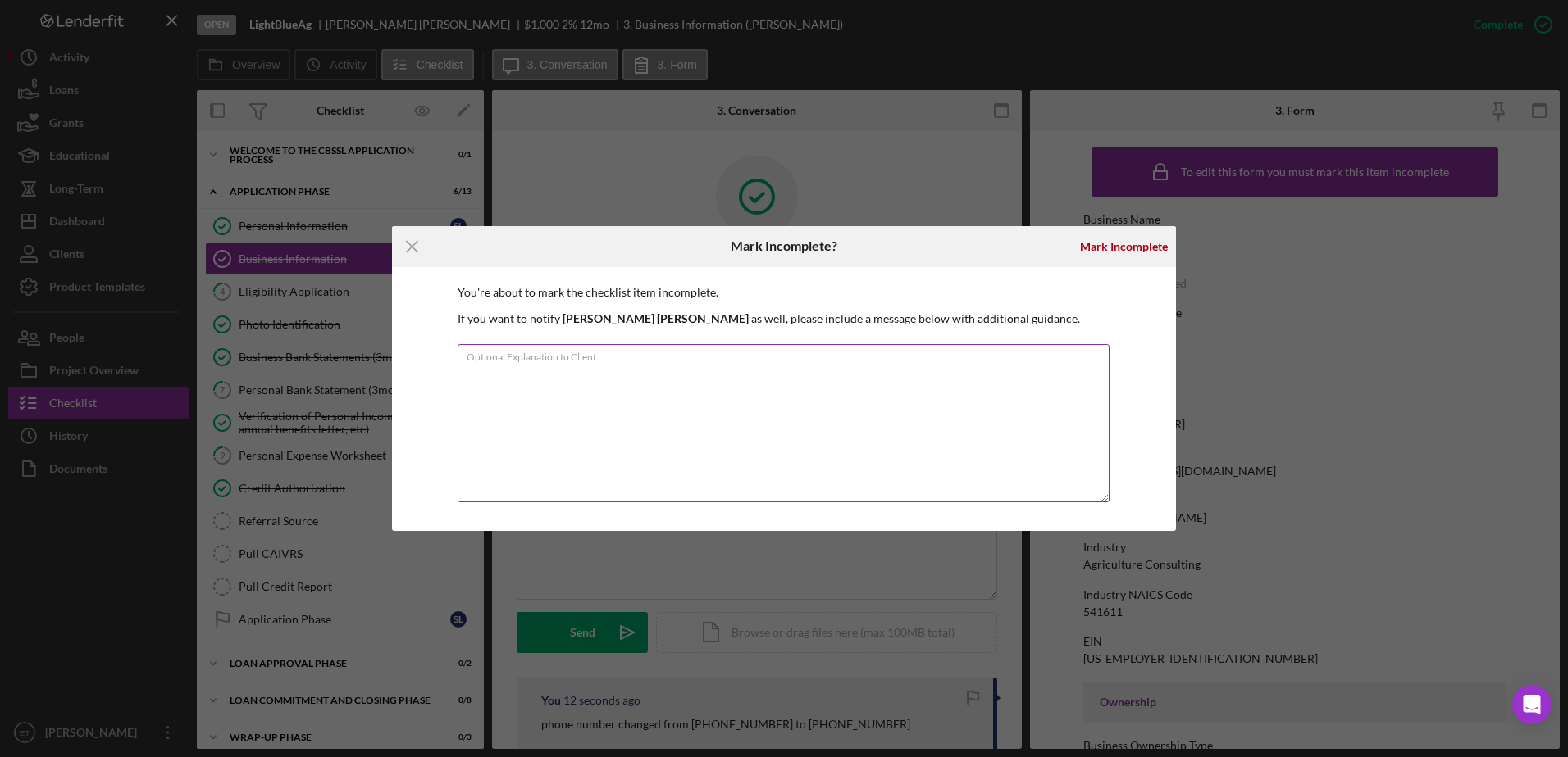
click at [924, 376] on textarea "Optional Explanation to Client" at bounding box center [783, 423] width 652 height 158
type textarea "changing phone number"
click at [1137, 248] on div "Mark Incomplete" at bounding box center [1124, 247] width 88 height 33
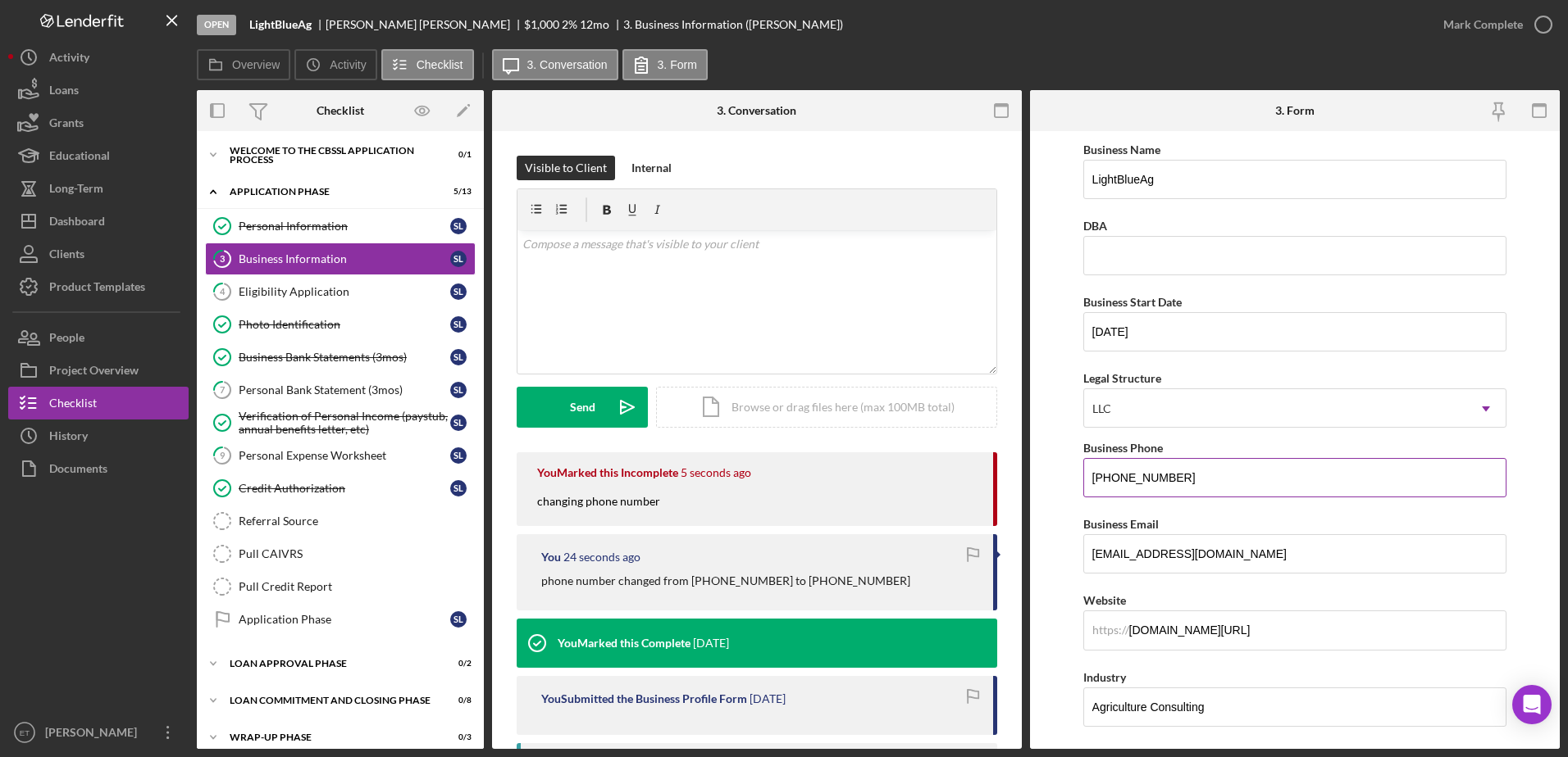
drag, startPoint x: 1103, startPoint y: 482, endPoint x: 1216, endPoint y: 484, distance: 113.0
click at [1216, 484] on input "(803) 761-7241" at bounding box center [1294, 477] width 424 height 39
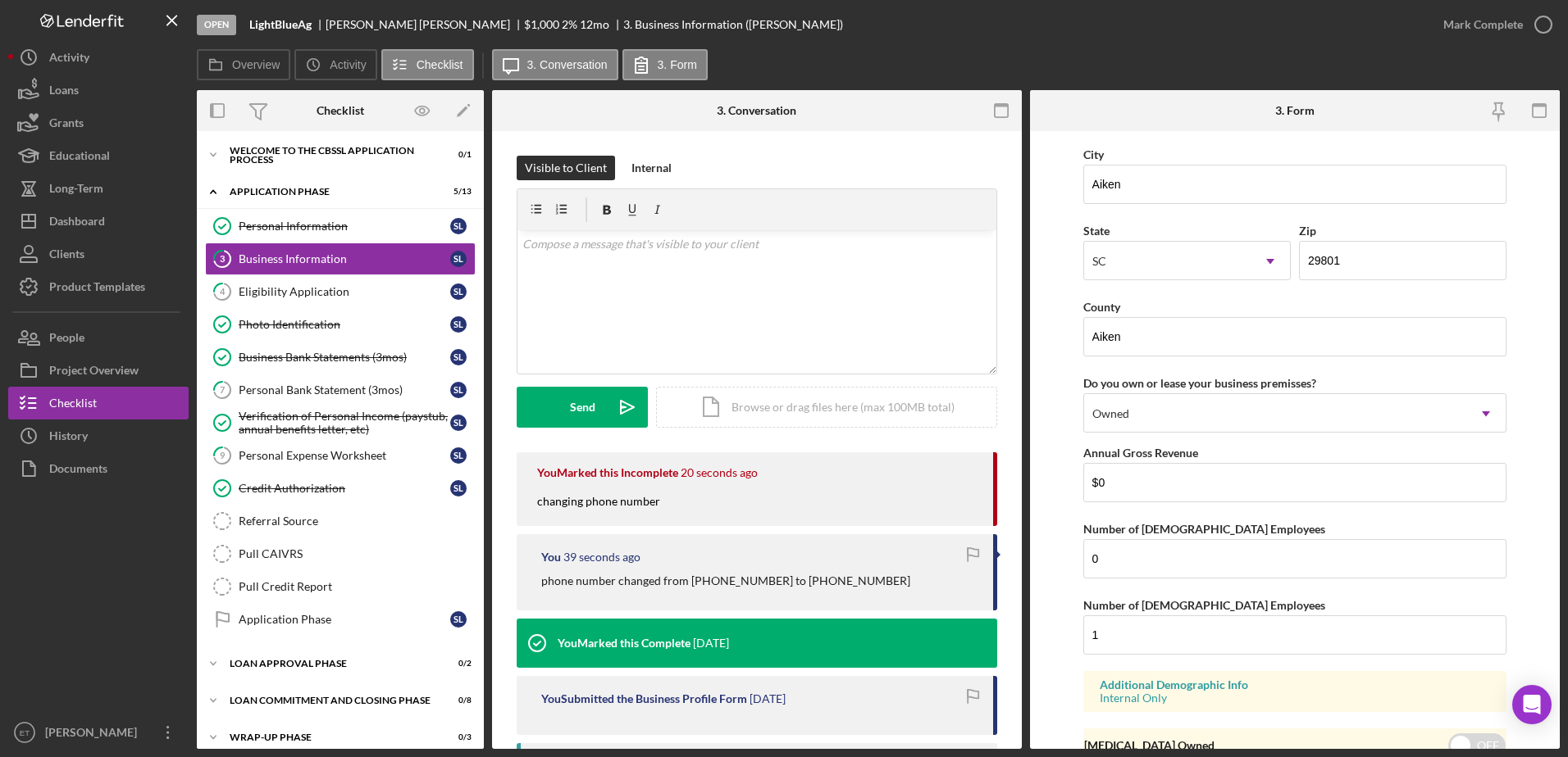
scroll to position [1506, 0]
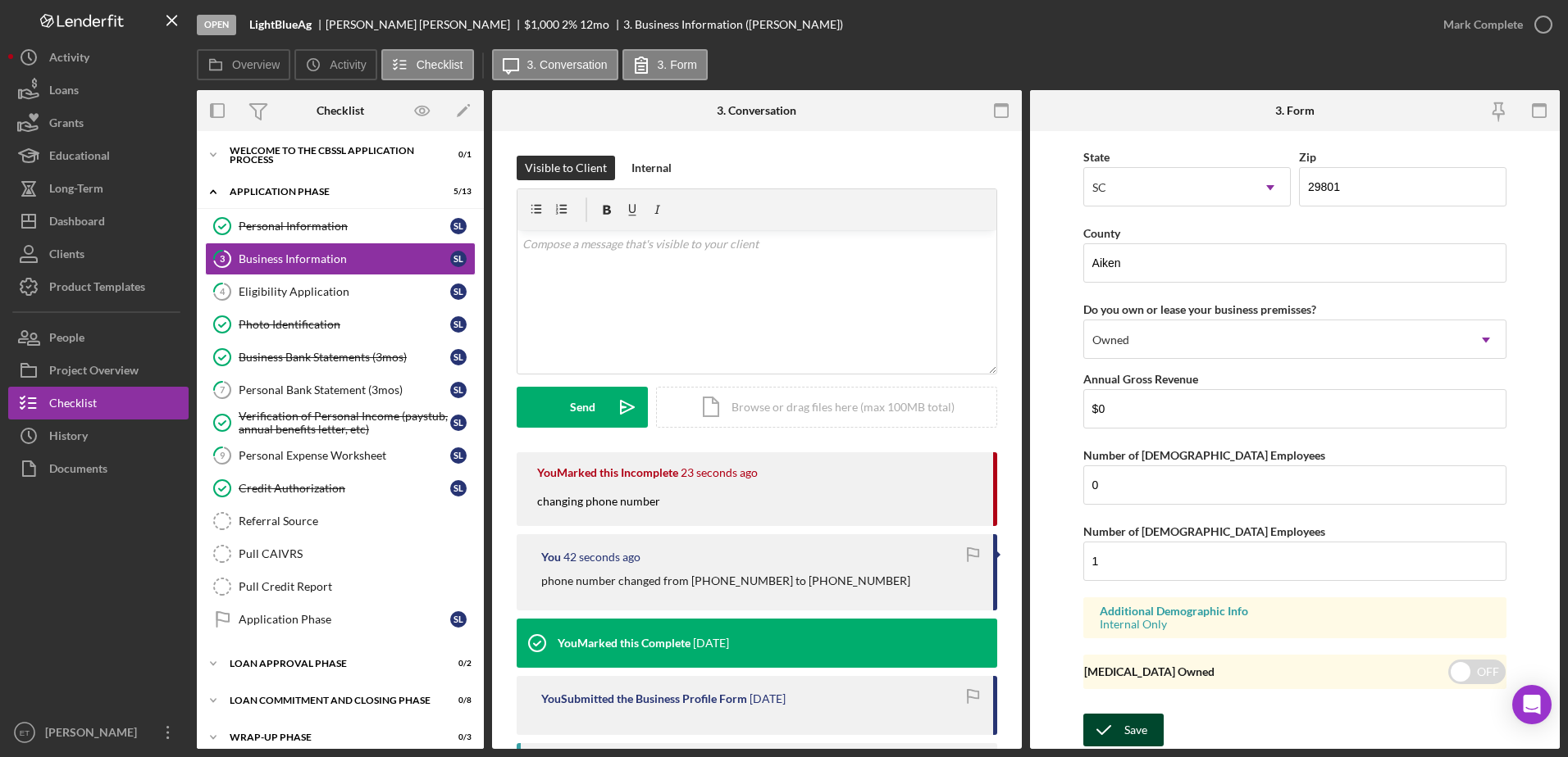
type input "(839) 295-1540"
click at [1126, 720] on div "Save" at bounding box center [1136, 730] width 23 height 33
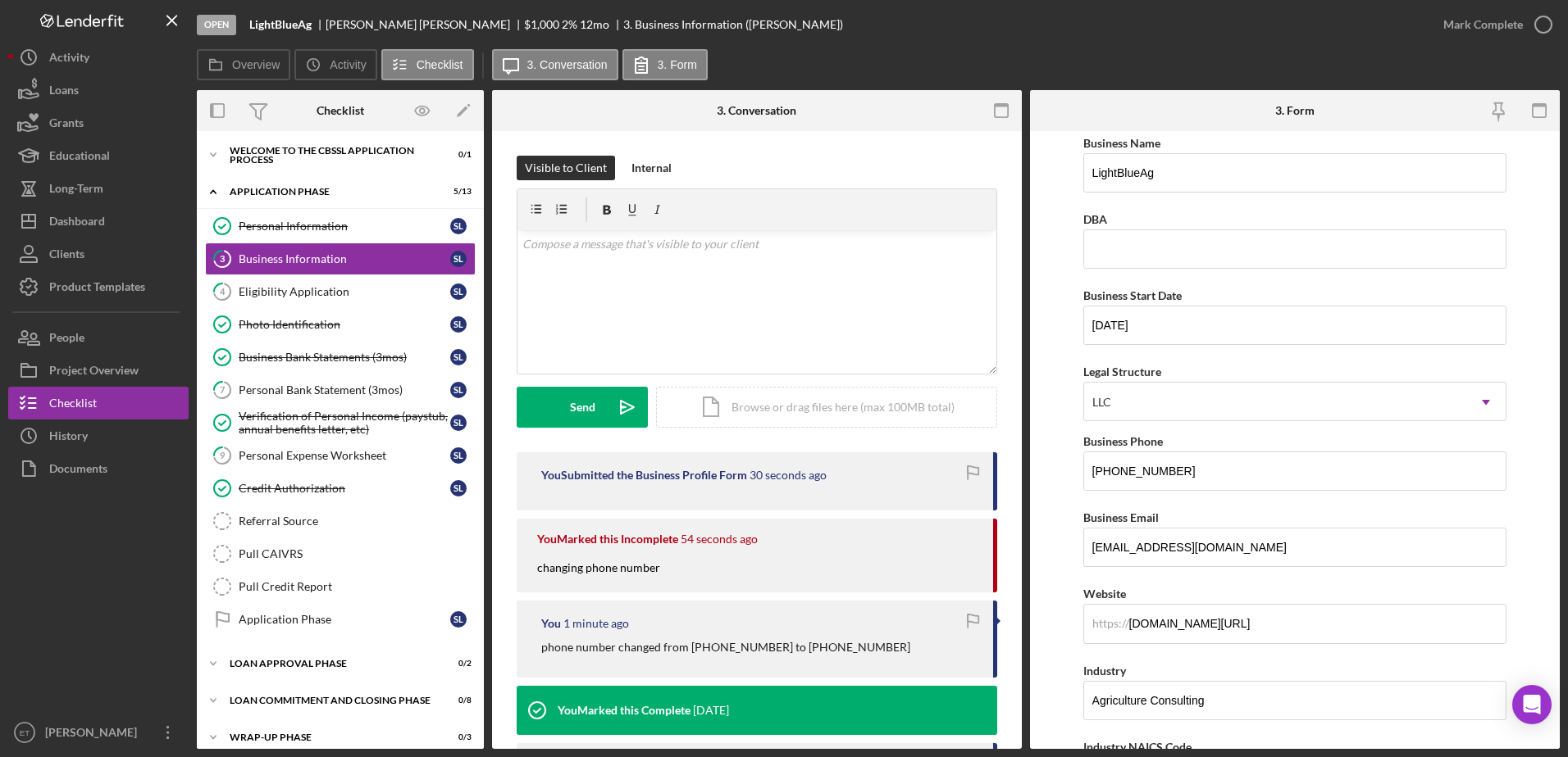
scroll to position [0, 0]
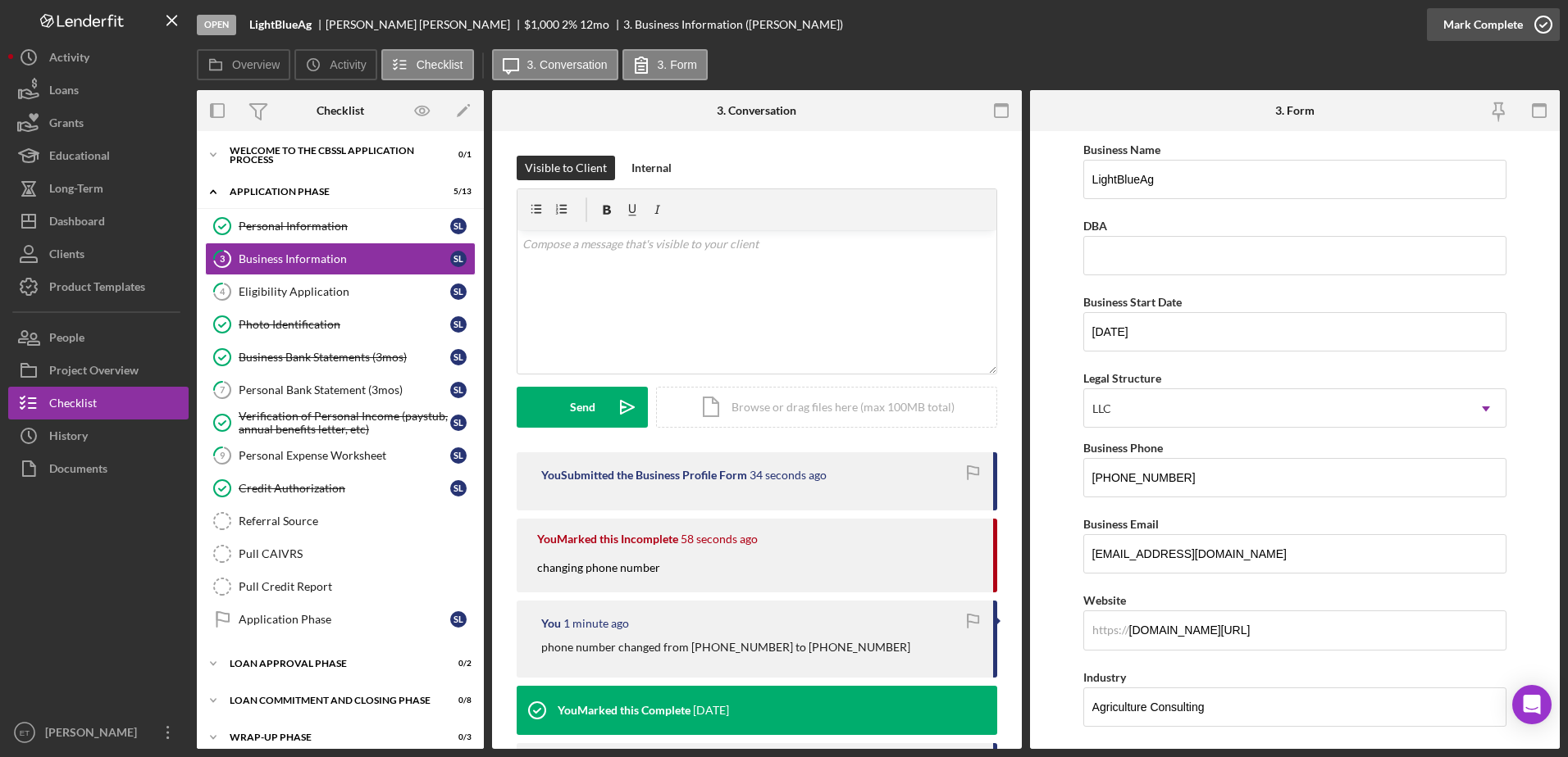
click at [1542, 26] on icon "button" at bounding box center [1542, 24] width 41 height 41
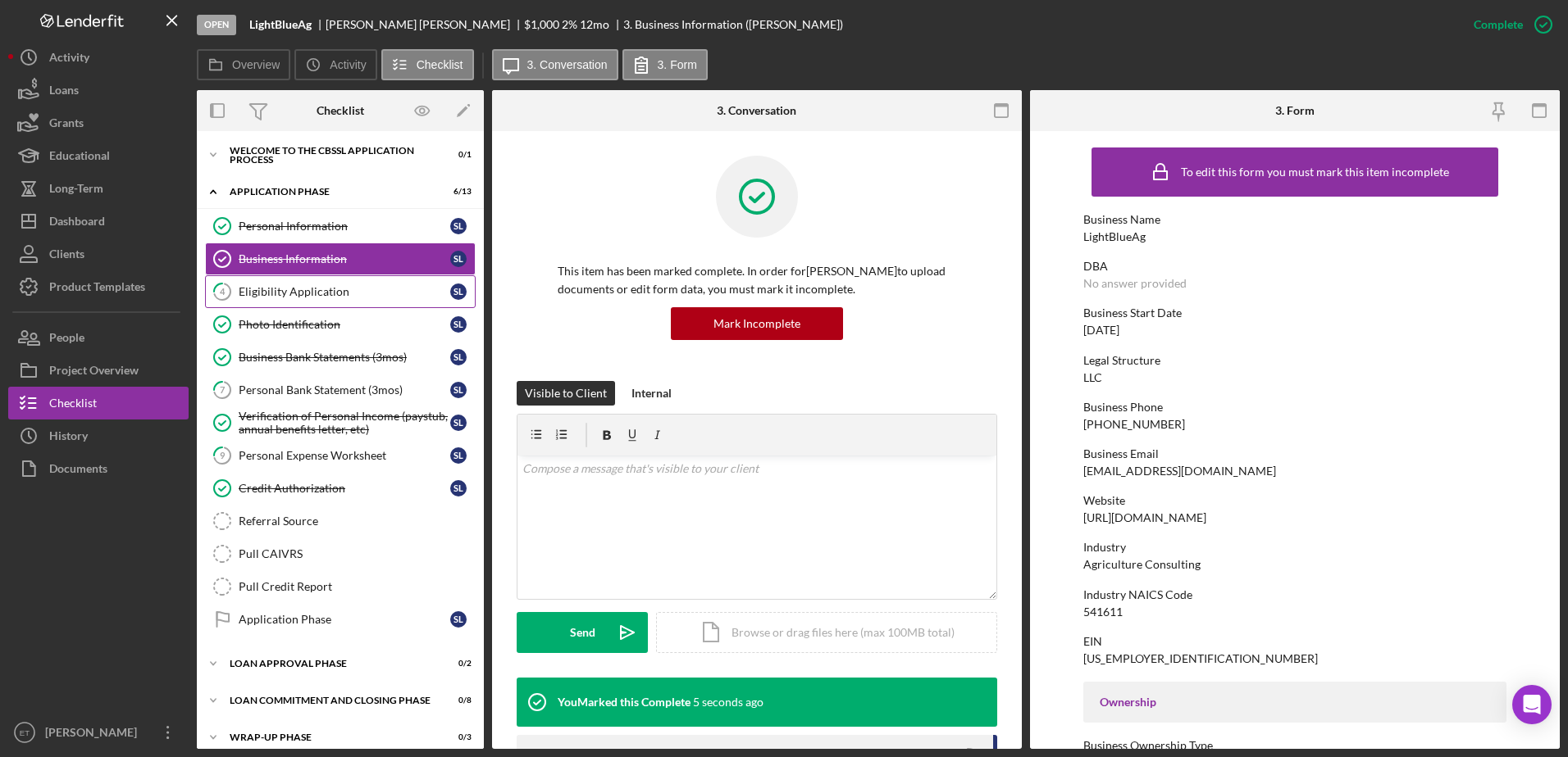
click at [284, 294] on div "Eligibility Application" at bounding box center [344, 292] width 212 height 13
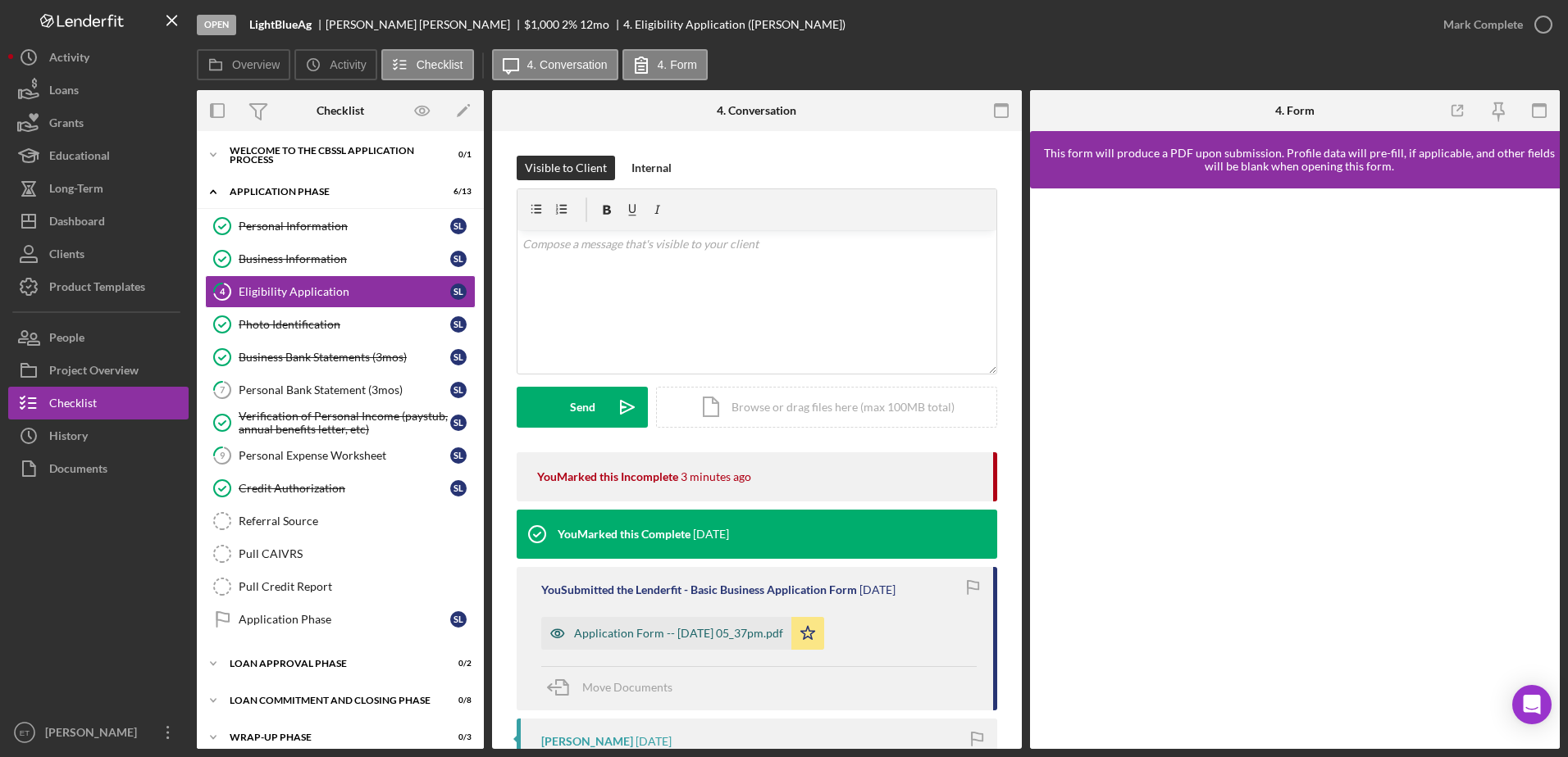
click at [559, 633] on icon "button" at bounding box center [557, 633] width 4 height 4
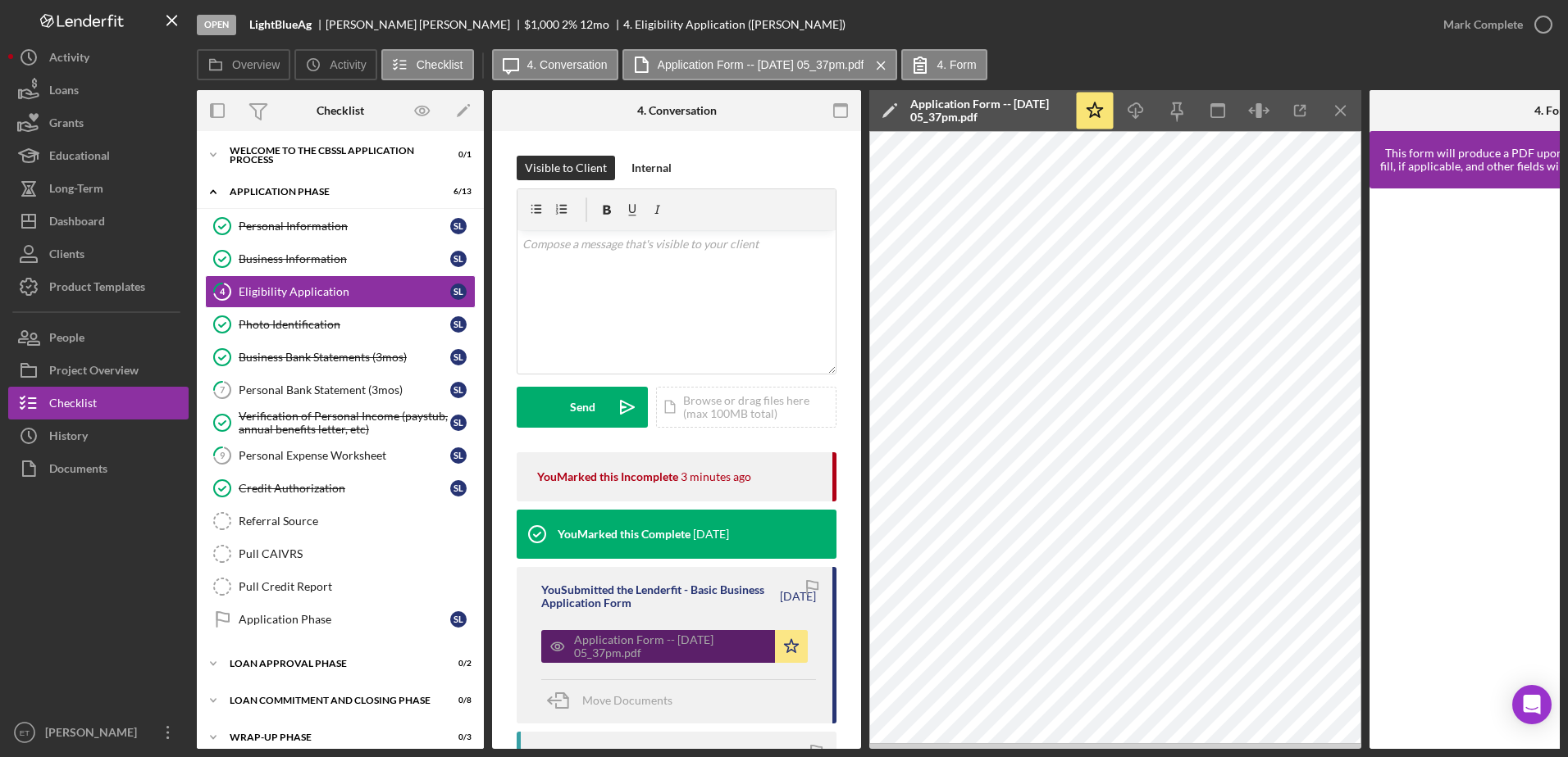
click at [559, 648] on icon "button" at bounding box center [557, 647] width 4 height 4
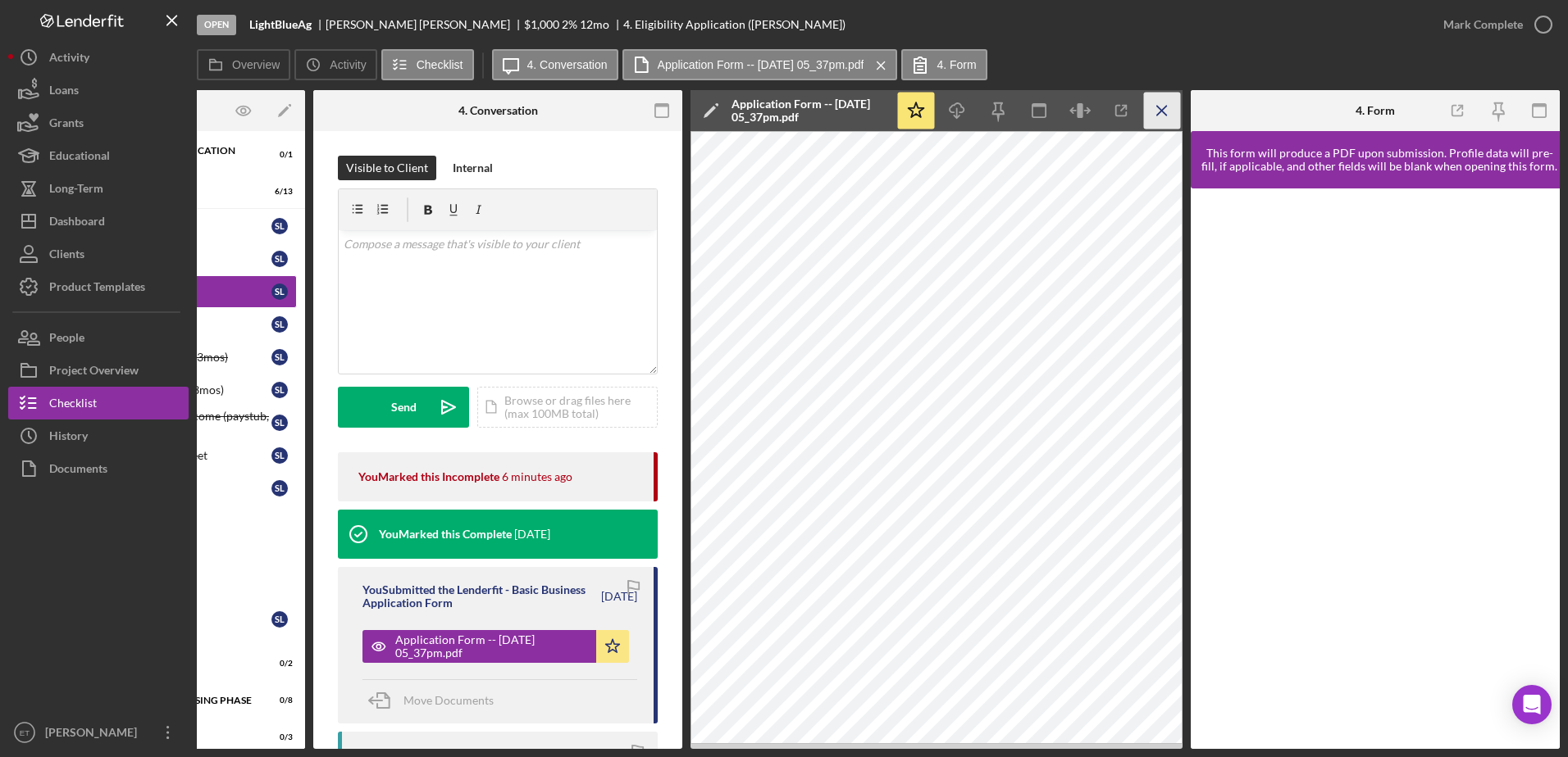
click at [1157, 110] on icon "Icon/Menu Close" at bounding box center [1162, 111] width 37 height 36
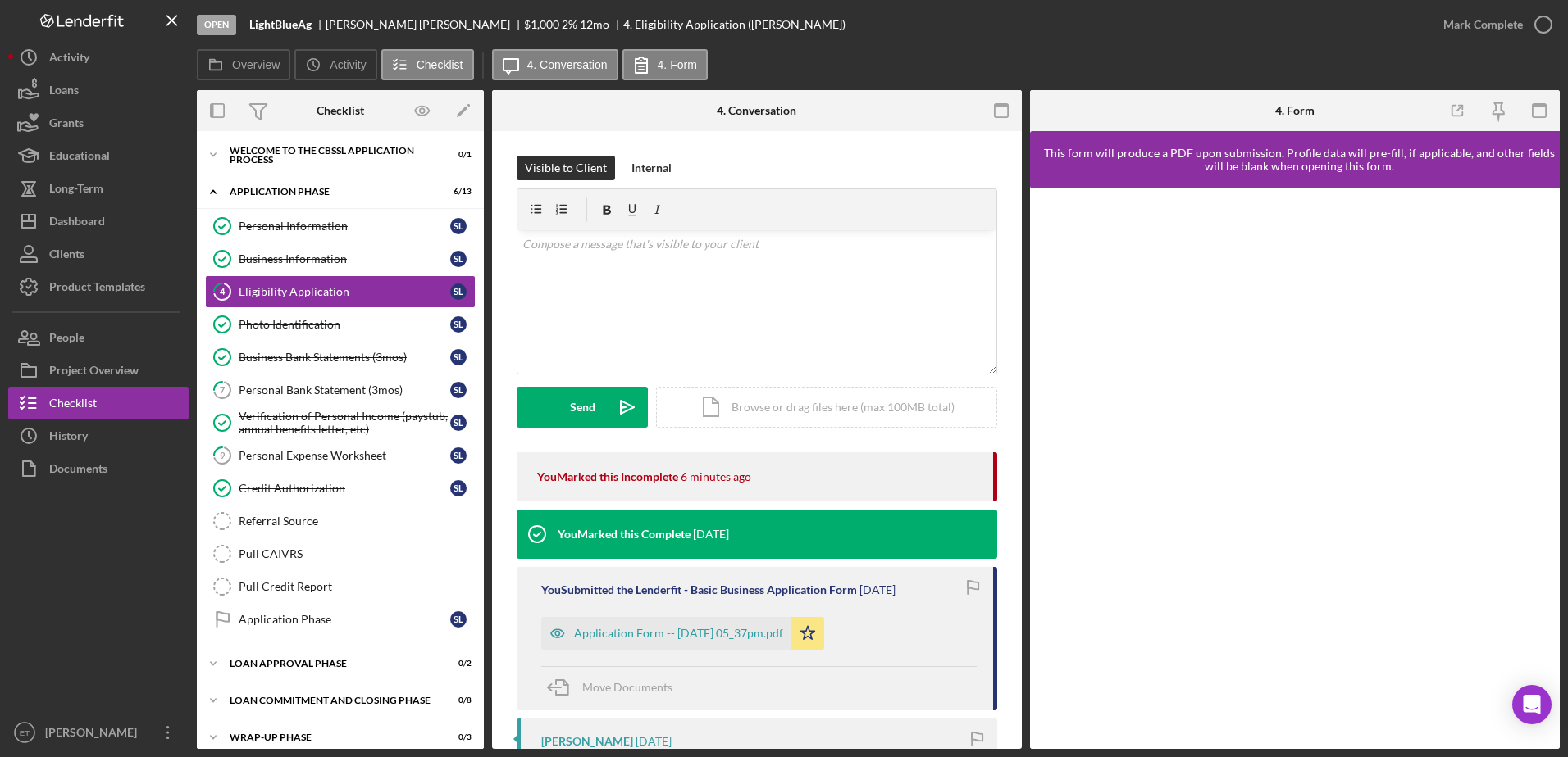
scroll to position [0, 0]
click at [922, 154] on div "Visible to Client Internal v Color teal Color pink Remove color Add row above A…" at bounding box center [757, 710] width 529 height 1158
click at [329, 261] on div "Business Information" at bounding box center [344, 259] width 212 height 13
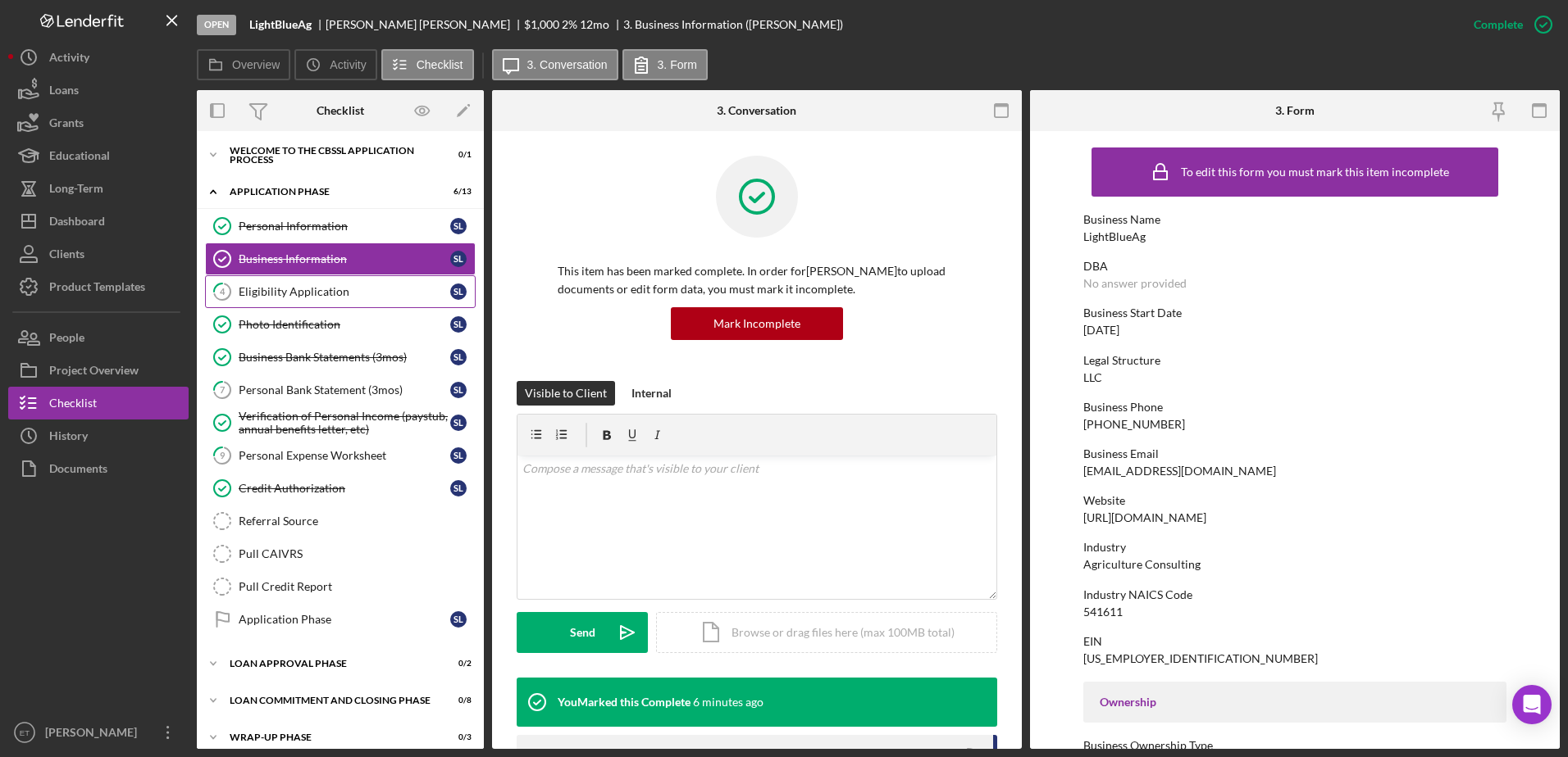
click at [311, 294] on div "Eligibility Application" at bounding box center [344, 292] width 212 height 13
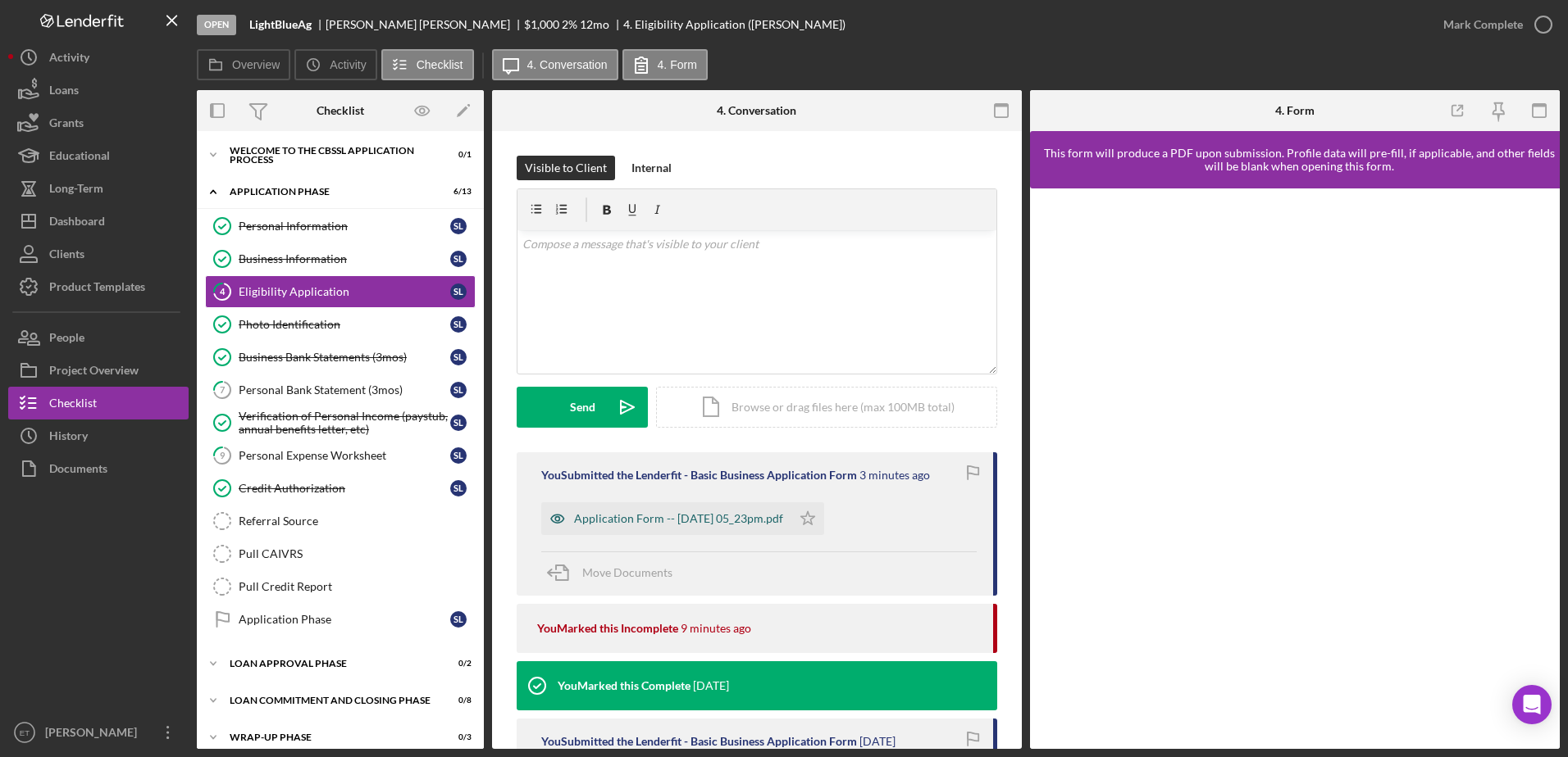
click at [557, 520] on icon "button" at bounding box center [558, 519] width 33 height 33
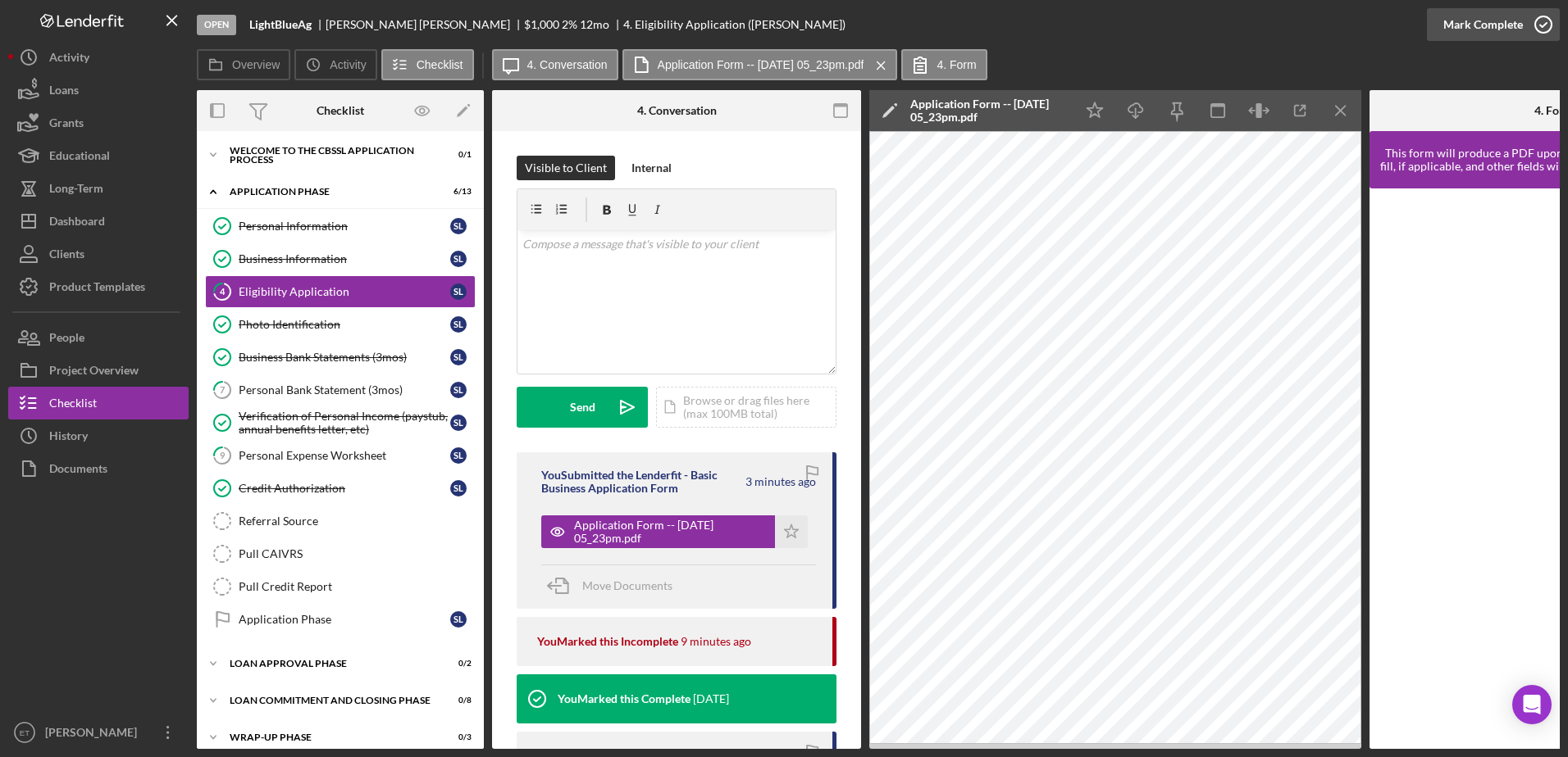
click at [1544, 22] on icon "button" at bounding box center [1542, 24] width 41 height 41
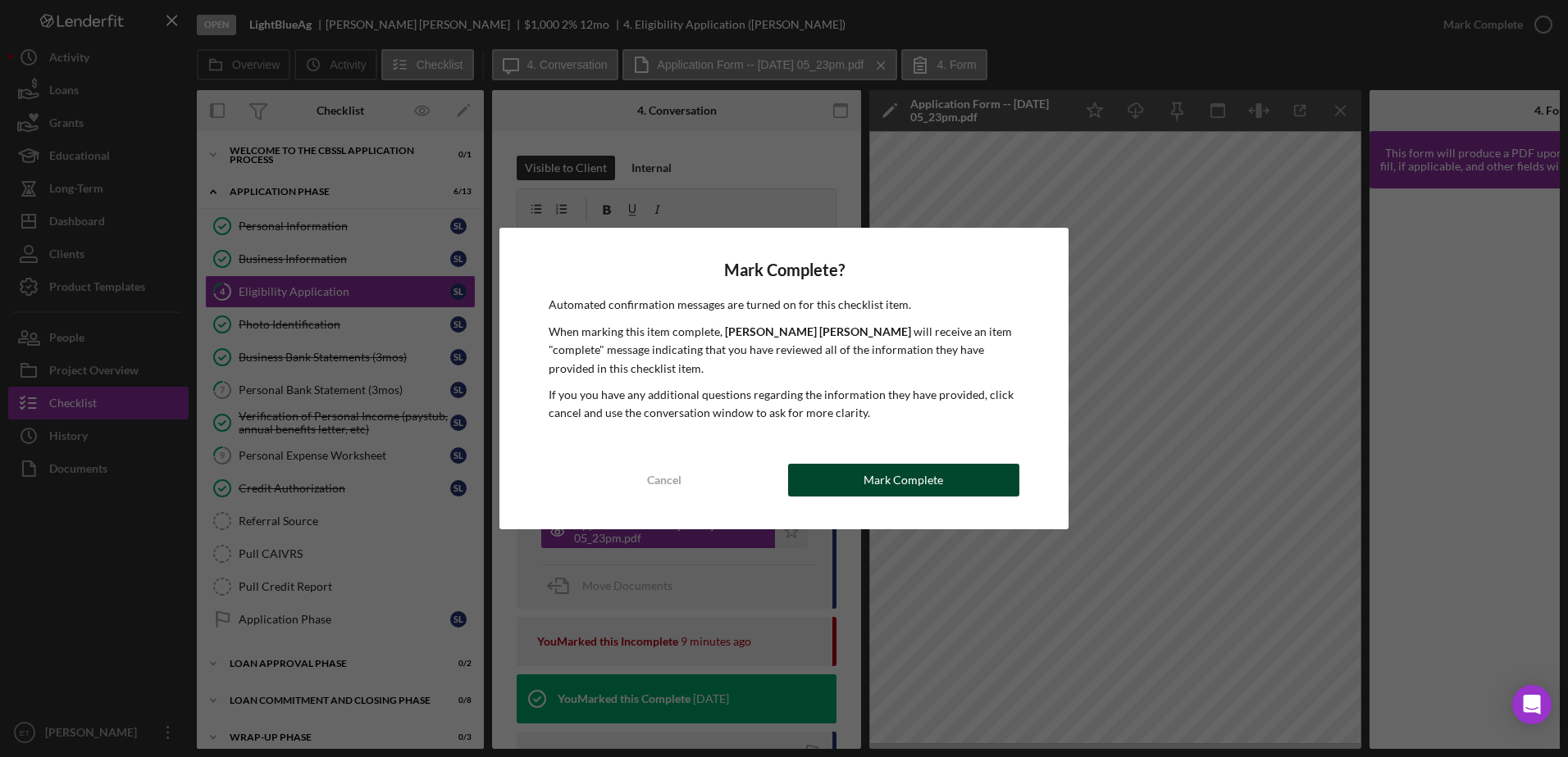
click at [954, 477] on button "Mark Complete" at bounding box center [903, 480] width 231 height 33
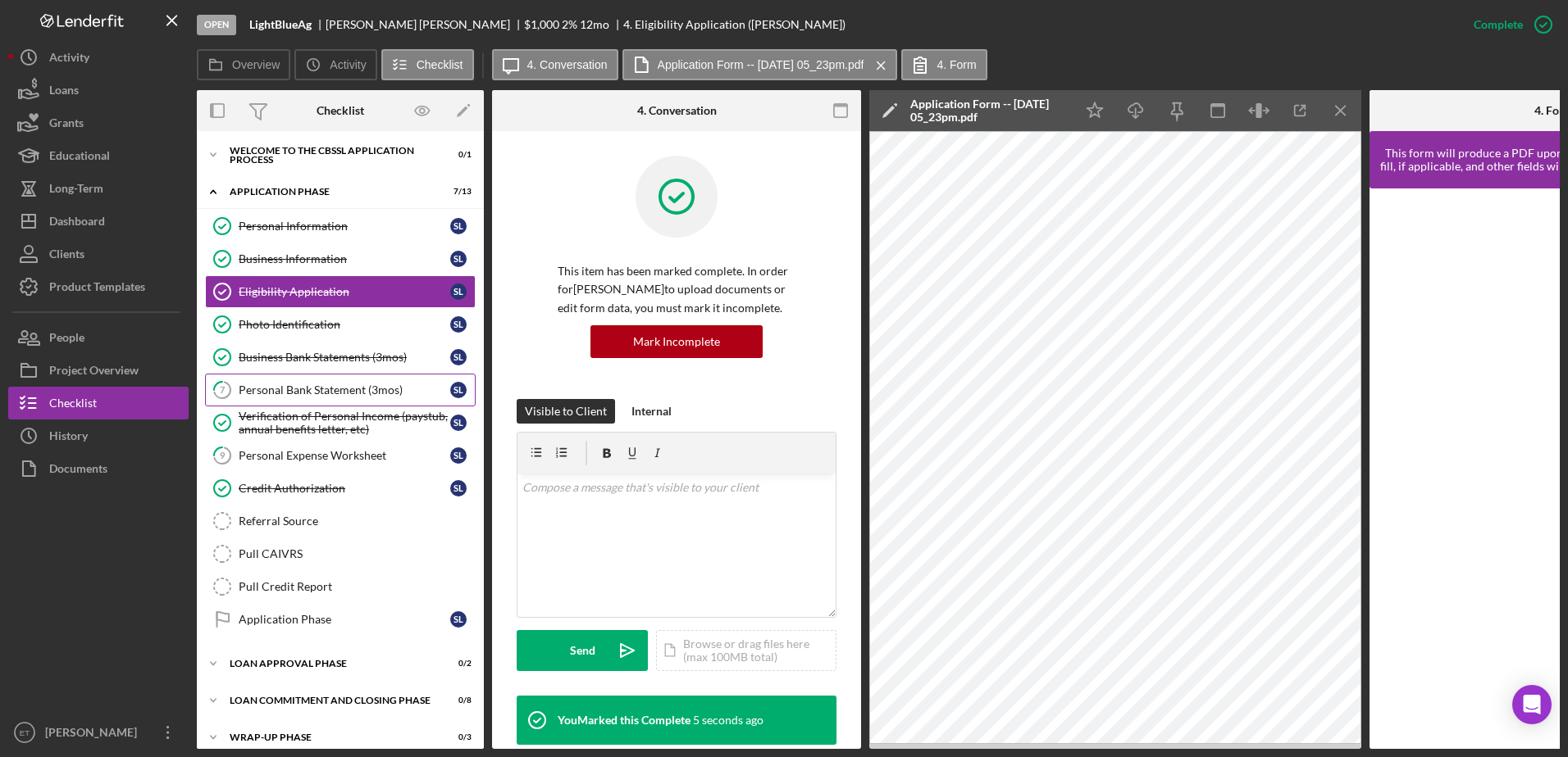
click at [273, 390] on div "Personal Bank Statement (3mos)" at bounding box center [344, 390] width 212 height 13
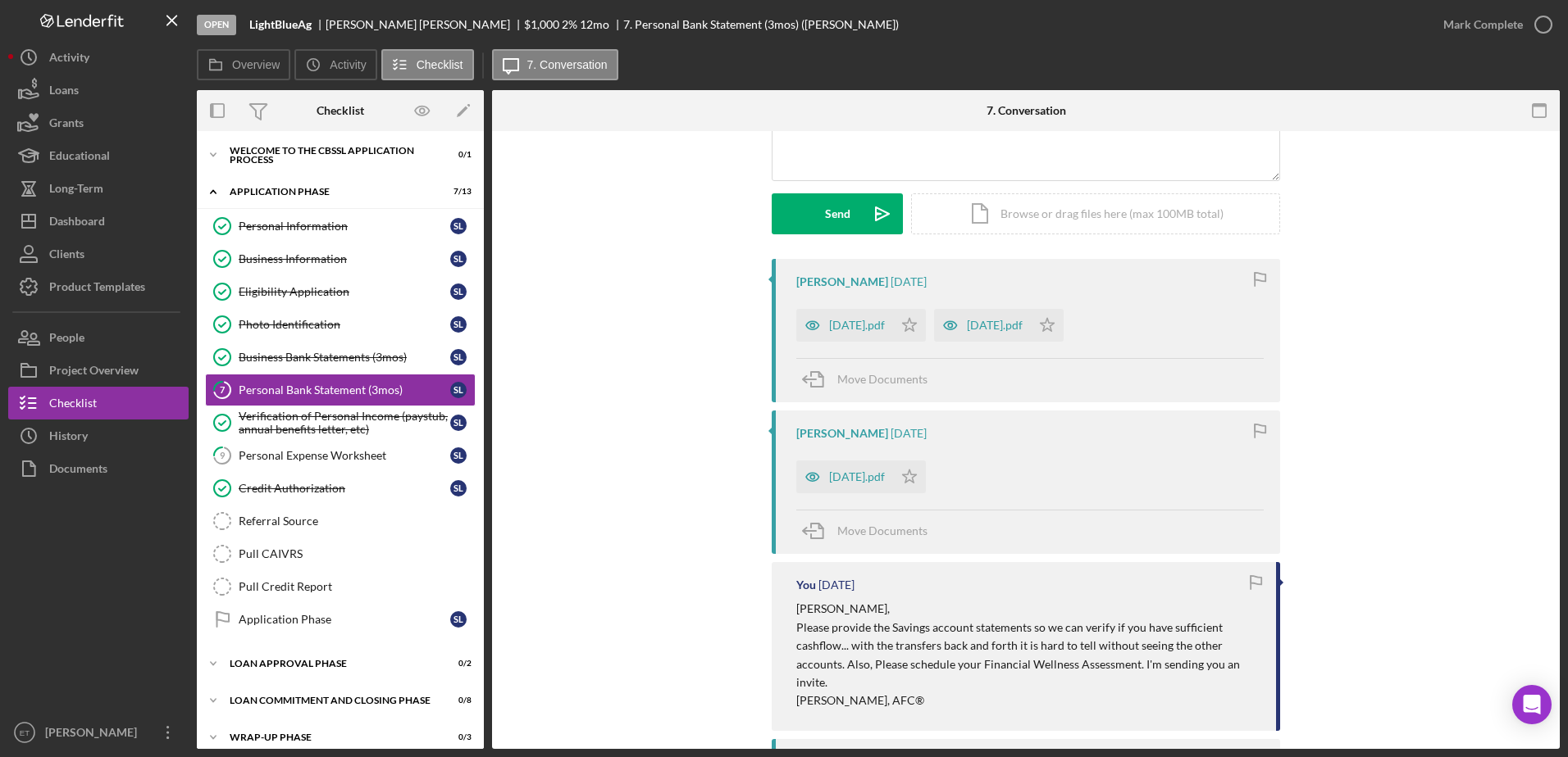
scroll to position [194, 0]
click at [810, 474] on icon "button" at bounding box center [811, 476] width 4 height 4
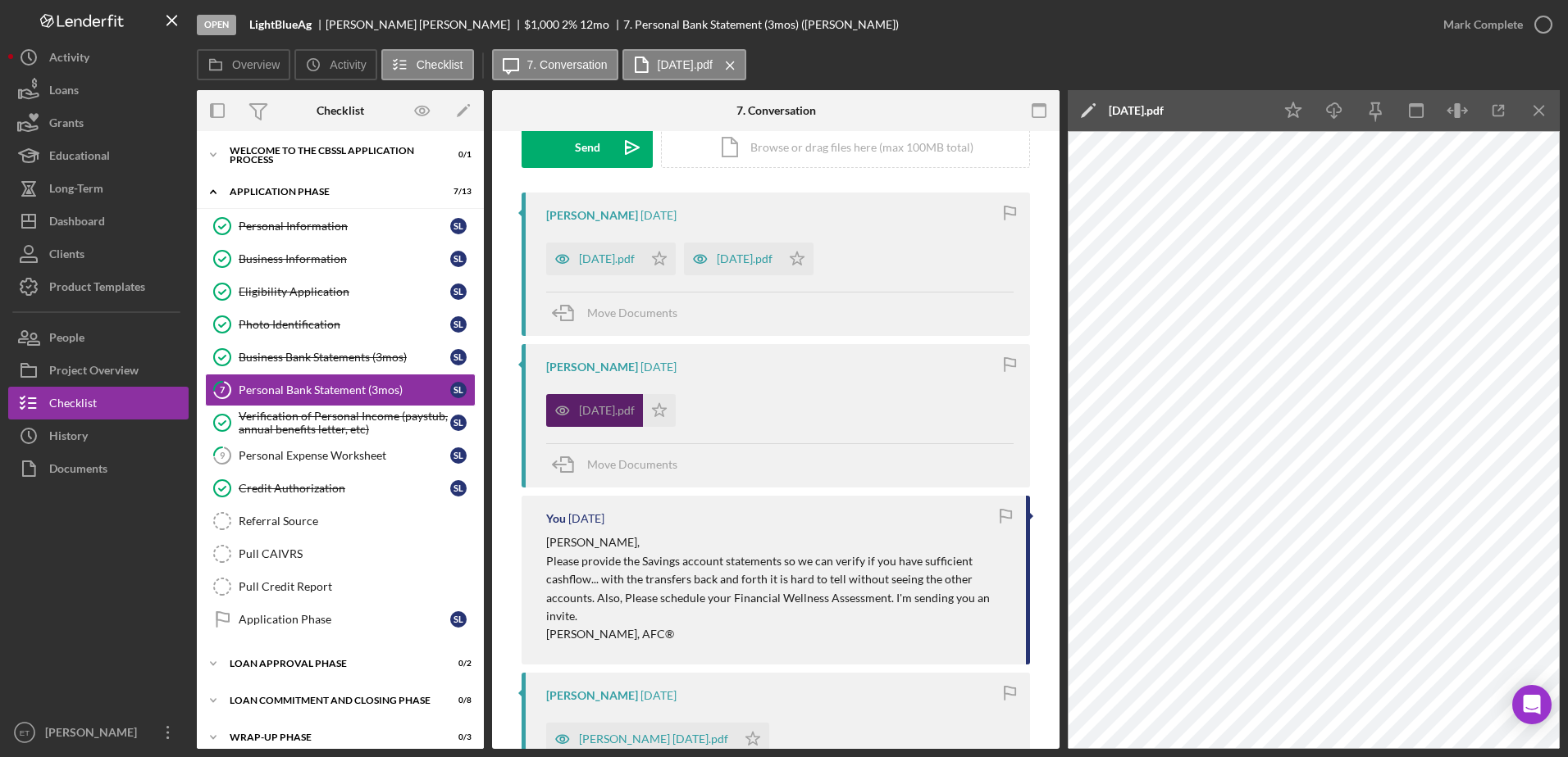
scroll to position [255, 0]
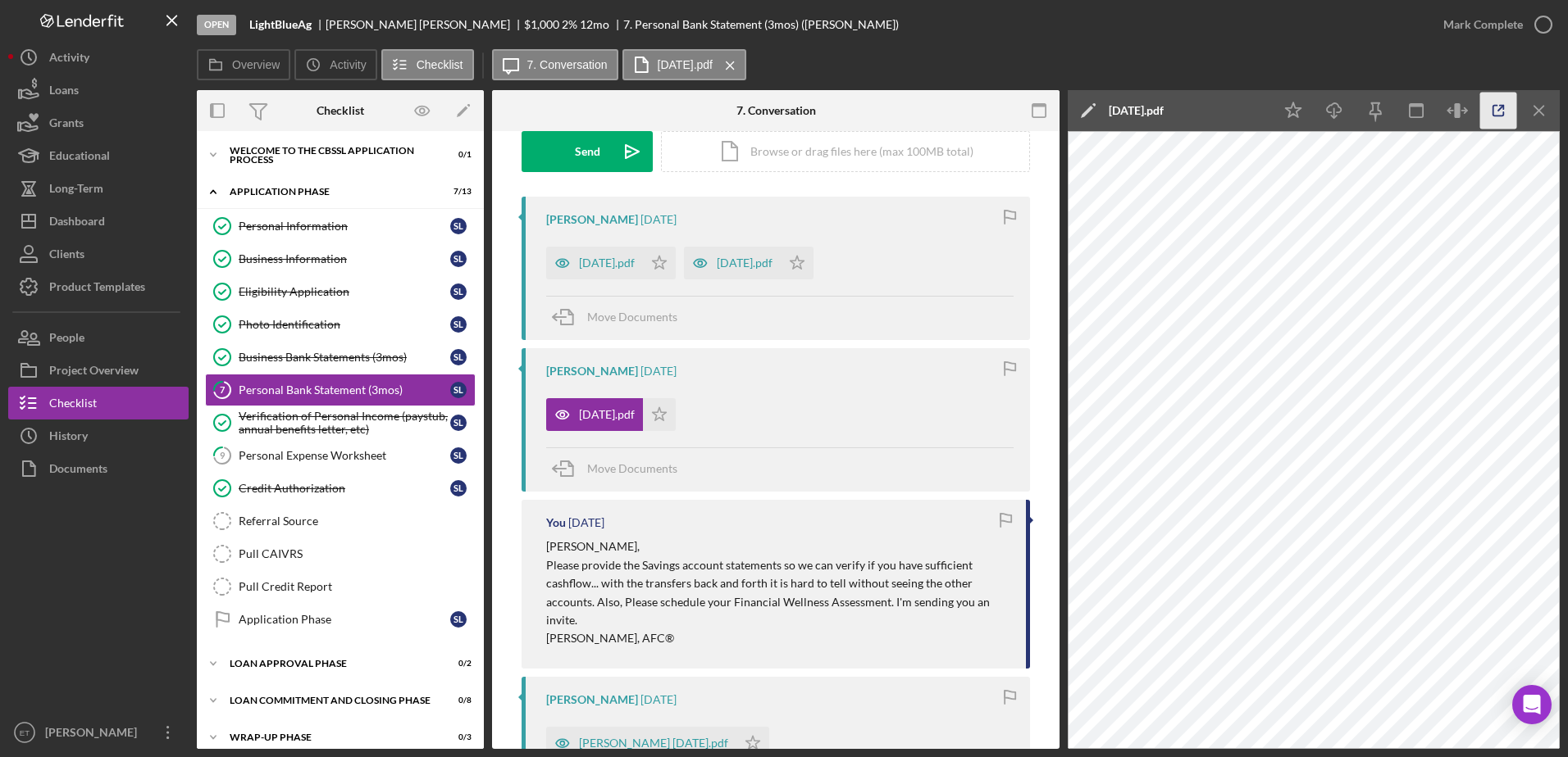
click at [1498, 108] on icon "button" at bounding box center [1498, 111] width 37 height 36
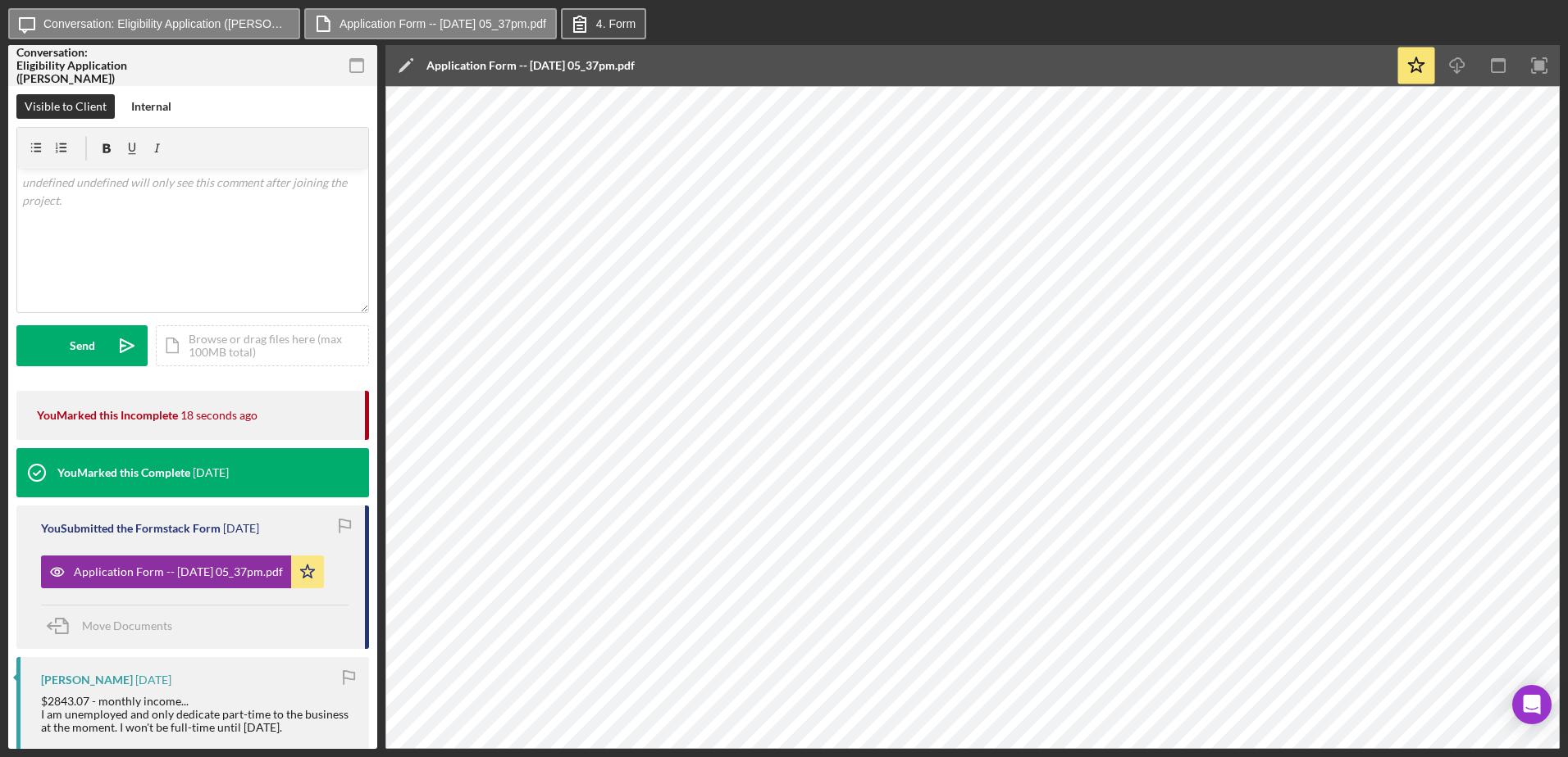
click at [635, 24] on label "4. Form" at bounding box center [615, 24] width 39 height 13
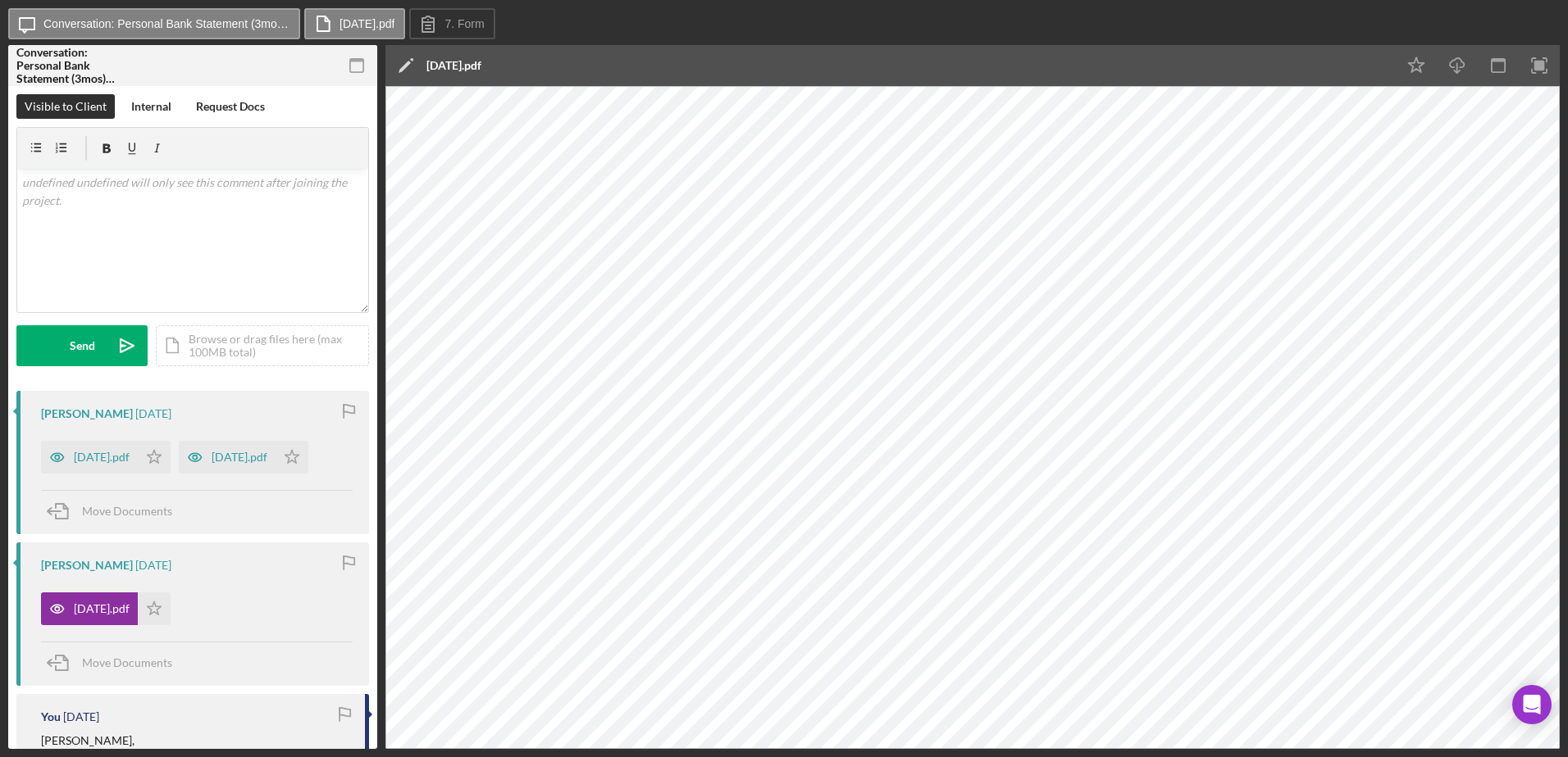
click at [582, 63] on div "Icon/Edit July 2025.pdf" at bounding box center [890, 65] width 1010 height 41
click at [168, 625] on icon "Icon/Star" at bounding box center [154, 609] width 33 height 33
click at [188, 461] on icon "button" at bounding box center [195, 457] width 13 height 8
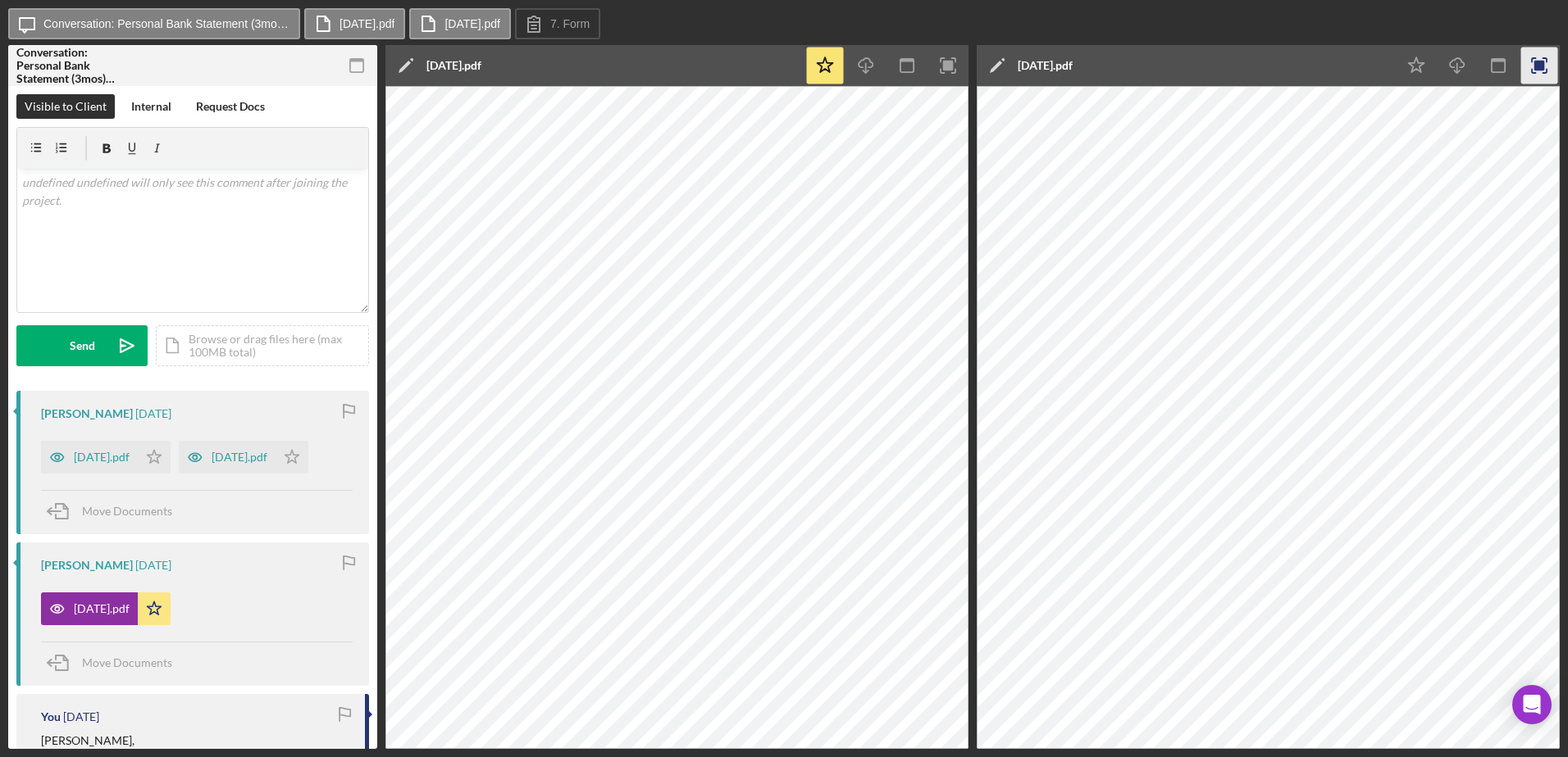
click at [1542, 61] on rect "button" at bounding box center [1539, 66] width 11 height 11
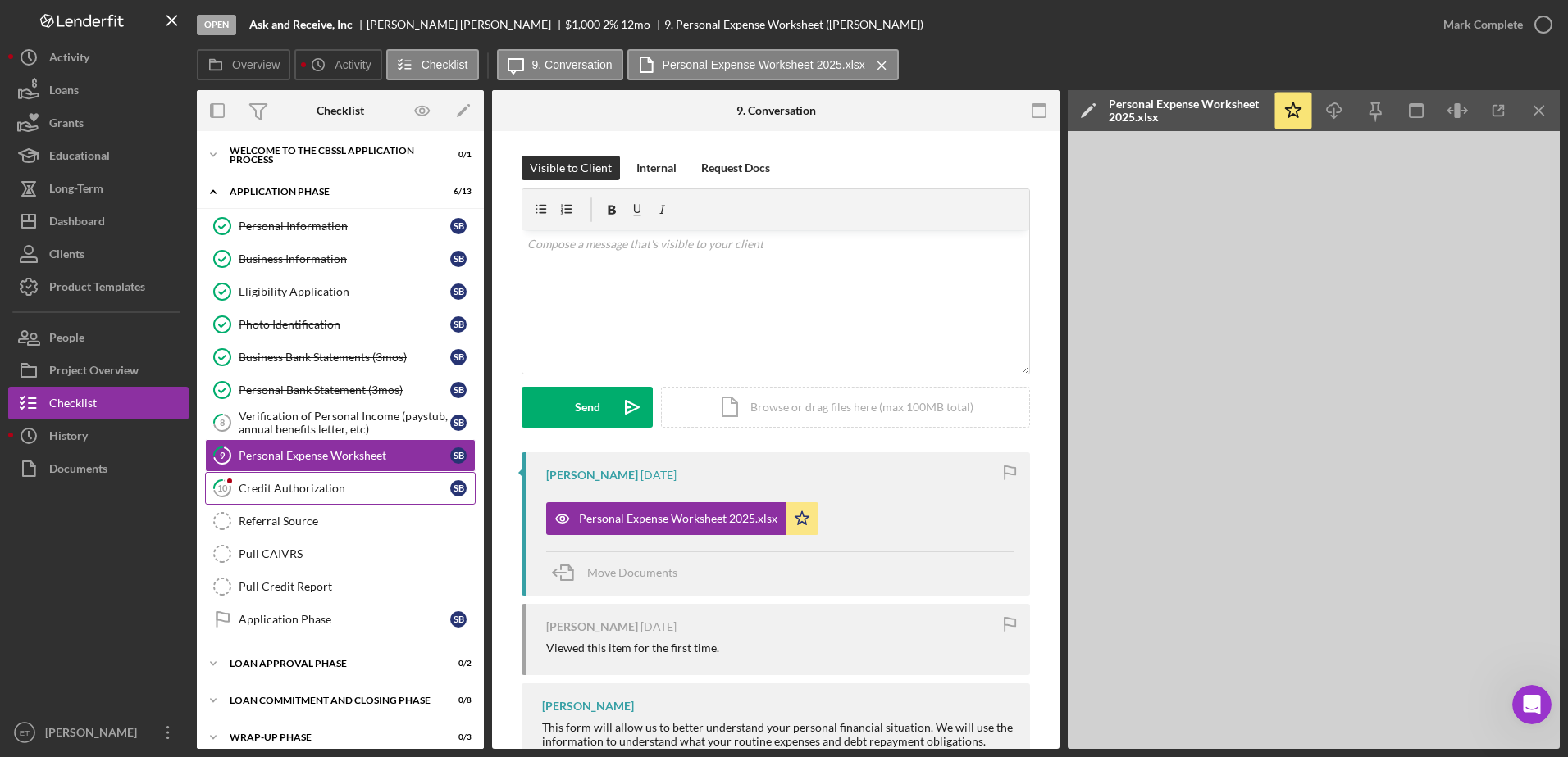
click at [274, 486] on div "Credit Authorization" at bounding box center [344, 488] width 212 height 13
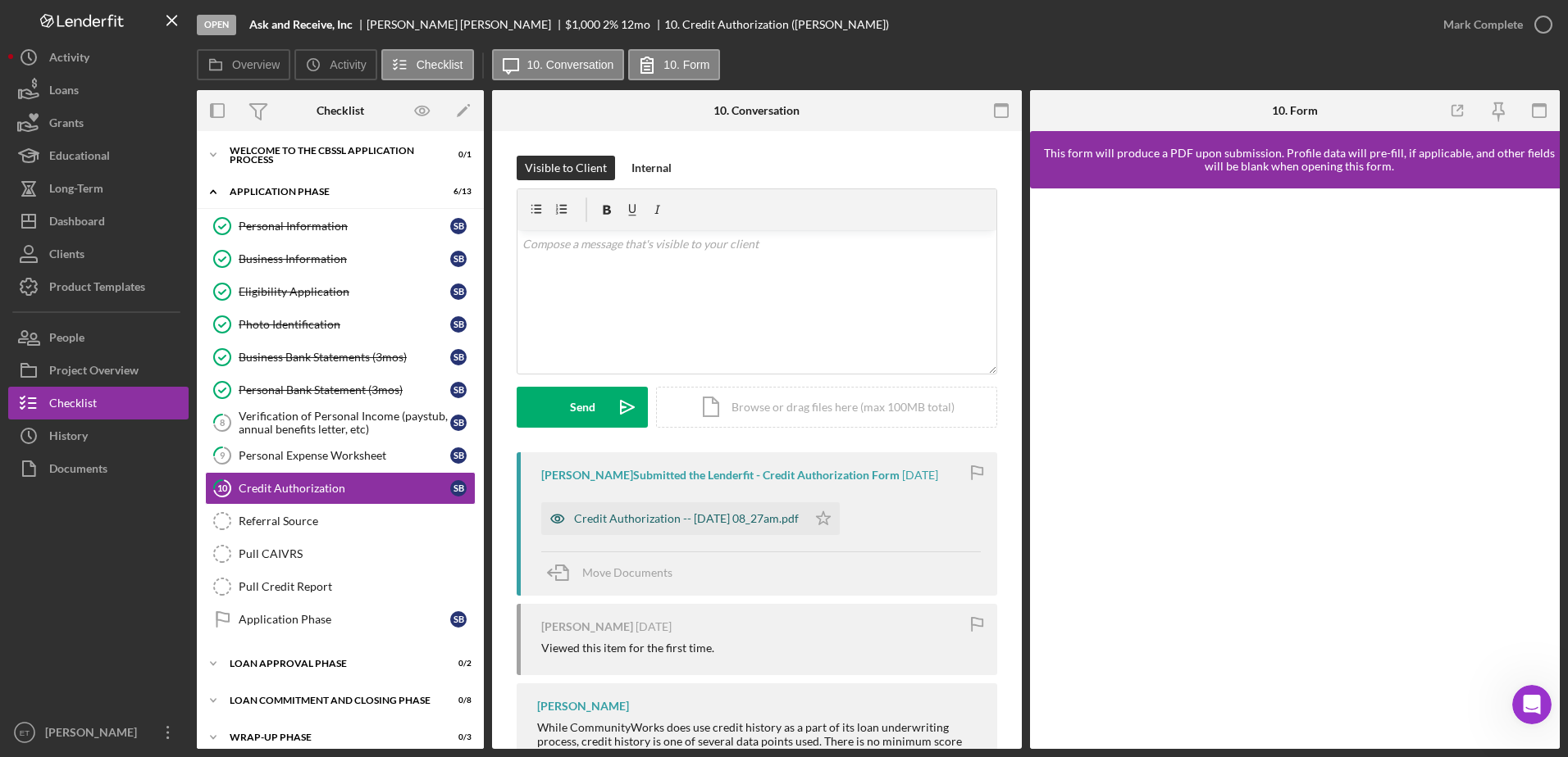
click at [558, 522] on icon "button" at bounding box center [557, 519] width 4 height 4
